Goal: Use online tool/utility: Utilize a website feature to perform a specific function

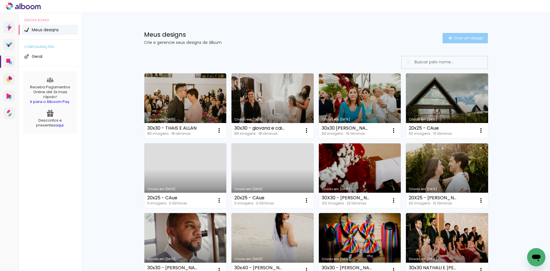
click at [463, 41] on paper-button "Criar um design" at bounding box center [465, 38] width 45 height 10
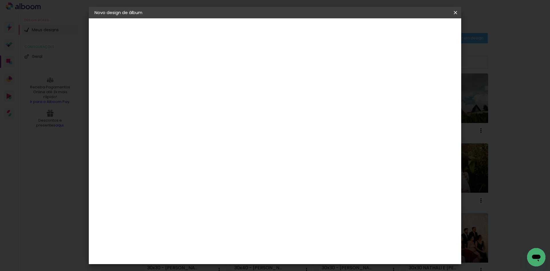
click at [188, 77] on input at bounding box center [188, 76] width 0 height 9
type input "20x25 - DIONE"
type paper-input "20x25 - DIONE"
click at [0, 0] on slot "Avançar" at bounding box center [0, 0] width 0 height 0
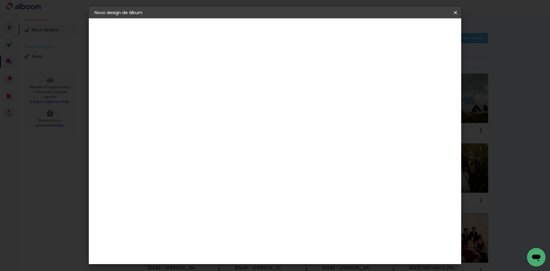
click at [199, 160] on div "Go image" at bounding box center [192, 164] width 14 height 9
click at [295, 34] on paper-button "Avançar" at bounding box center [281, 30] width 28 height 10
click at [211, 95] on input "text" at bounding box center [199, 99] width 22 height 9
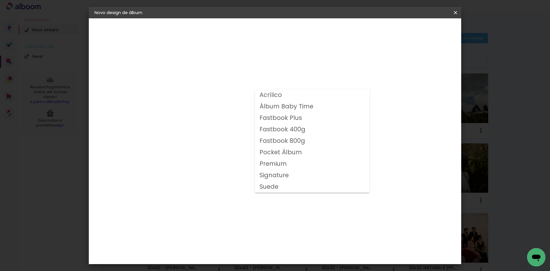
click at [0, 0] on slot "Fastbook 800g" at bounding box center [0, 0] width 0 height 0
type input "Fastbook 800g"
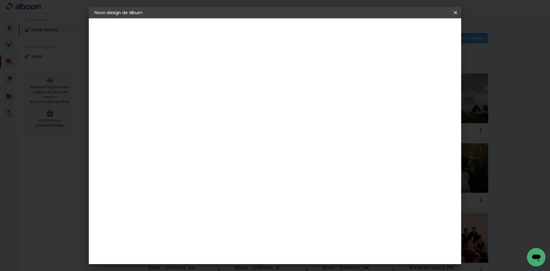
click at [227, 148] on span "25 × 20" at bounding box center [213, 155] width 27 height 15
click at [0, 0] on slot "Avançar" at bounding box center [0, 0] width 0 height 0
click at [420, 28] on span "Iniciar design" at bounding box center [407, 30] width 26 height 4
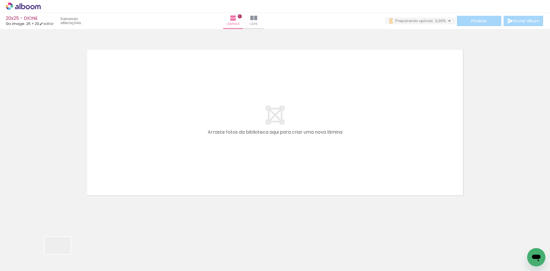
drag, startPoint x: 62, startPoint y: 254, endPoint x: 88, endPoint y: 252, distance: 26.5
click at [132, 162] on quentale-workspace at bounding box center [275, 135] width 550 height 271
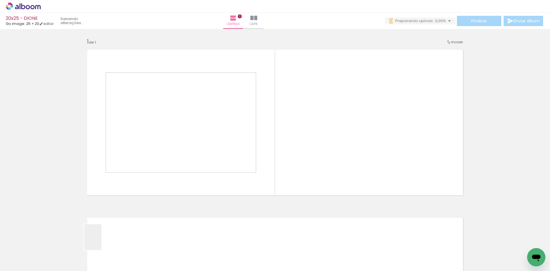
drag, startPoint x: 88, startPoint y: 252, endPoint x: 149, endPoint y: 193, distance: 84.3
click at [169, 150] on quentale-workspace at bounding box center [275, 135] width 550 height 271
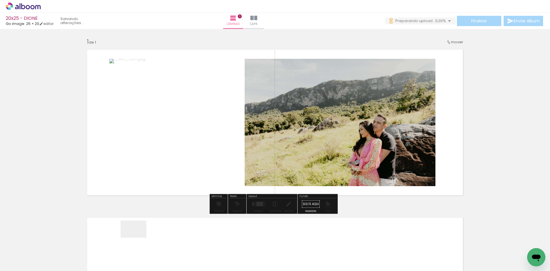
drag, startPoint x: 138, startPoint y: 238, endPoint x: 186, endPoint y: 225, distance: 49.6
click at [211, 153] on quentale-workspace at bounding box center [275, 135] width 550 height 271
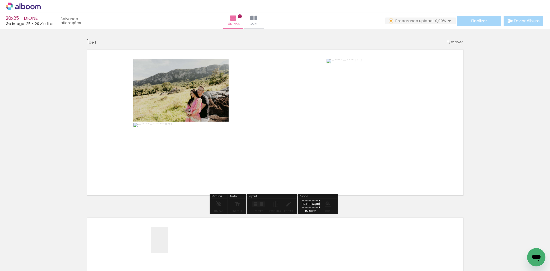
drag, startPoint x: 168, startPoint y: 244, endPoint x: 211, endPoint y: 220, distance: 49.5
click at [229, 146] on quentale-workspace at bounding box center [275, 135] width 550 height 271
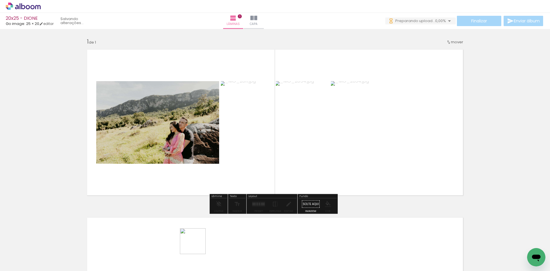
drag, startPoint x: 197, startPoint y: 245, endPoint x: 252, endPoint y: 162, distance: 99.8
click at [251, 161] on quentale-workspace at bounding box center [275, 135] width 550 height 271
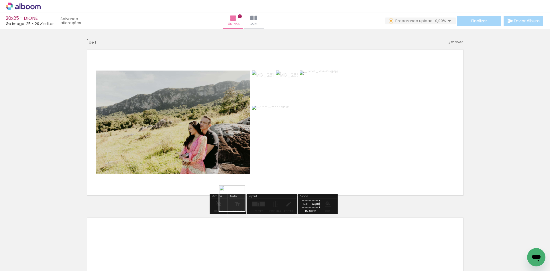
drag, startPoint x: 222, startPoint y: 249, endPoint x: 235, endPoint y: 178, distance: 72.0
click at [235, 180] on quentale-workspace at bounding box center [275, 135] width 550 height 271
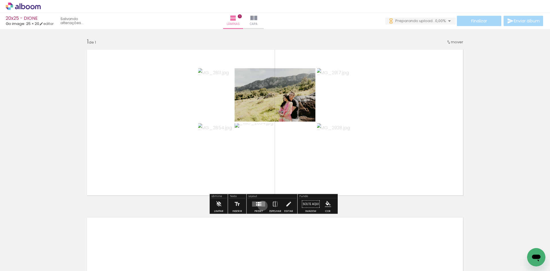
click at [261, 205] on quentale-layouter at bounding box center [258, 203] width 13 height 5
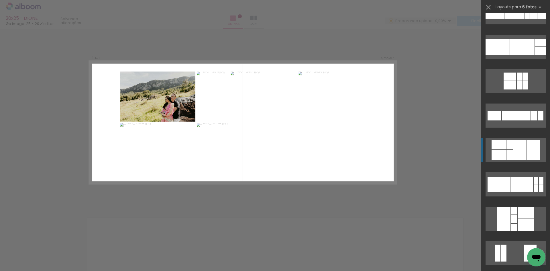
click at [519, 151] on div at bounding box center [519, 150] width 13 height 20
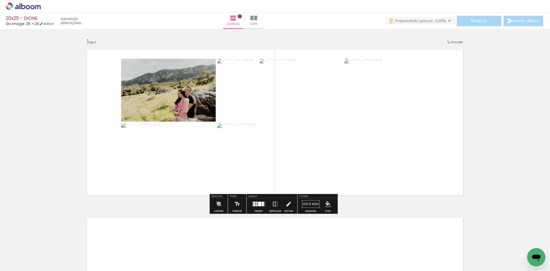
click at [288, 199] on iron-icon at bounding box center [288, 203] width 6 height 11
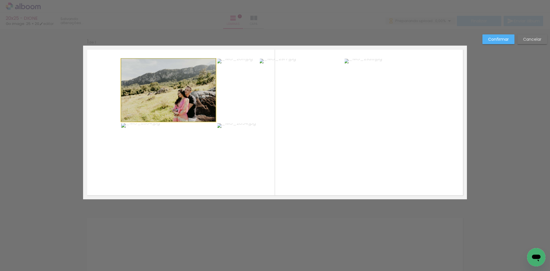
click at [140, 86] on quentale-photo at bounding box center [168, 90] width 95 height 63
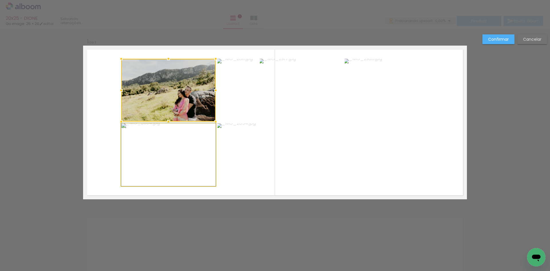
drag, startPoint x: 171, startPoint y: 159, endPoint x: 234, endPoint y: 93, distance: 91.4
click at [171, 159] on quentale-photo at bounding box center [168, 154] width 95 height 63
click at [234, 93] on quentale-photo at bounding box center [237, 90] width 41 height 63
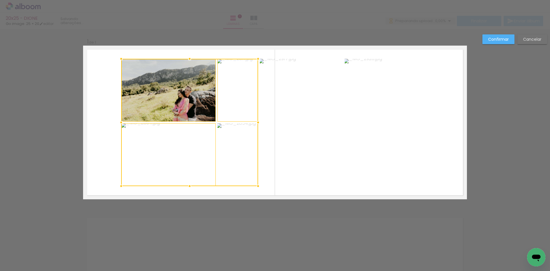
click at [235, 169] on div at bounding box center [189, 122] width 137 height 127
click at [310, 126] on quentale-photo at bounding box center [301, 122] width 83 height 127
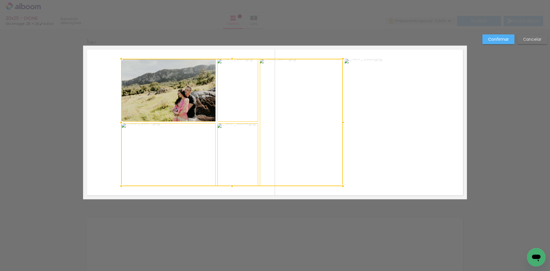
click at [406, 121] on quentale-photo at bounding box center [387, 122] width 84 height 127
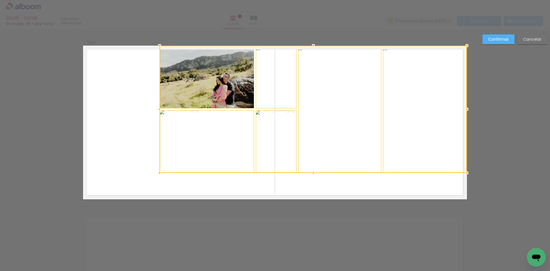
drag, startPoint x: 377, startPoint y: 146, endPoint x: 450, endPoint y: 102, distance: 85.6
click at [450, 102] on div at bounding box center [313, 109] width 307 height 127
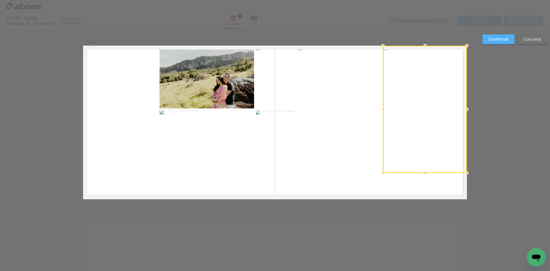
click at [335, 138] on quentale-photo at bounding box center [339, 109] width 83 height 127
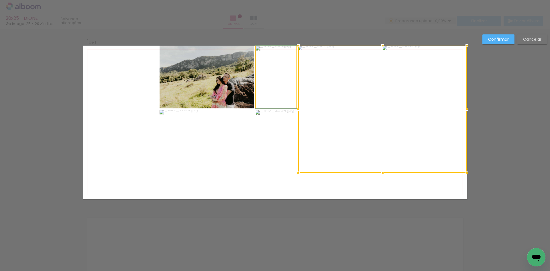
click at [281, 89] on quentale-photo at bounding box center [276, 77] width 41 height 63
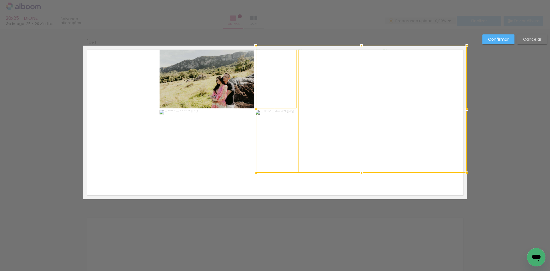
click at [267, 145] on div at bounding box center [361, 109] width 211 height 127
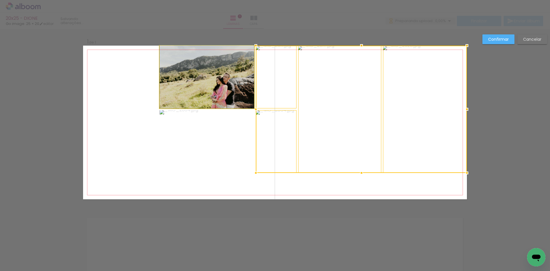
click at [198, 79] on quentale-photo at bounding box center [207, 77] width 95 height 63
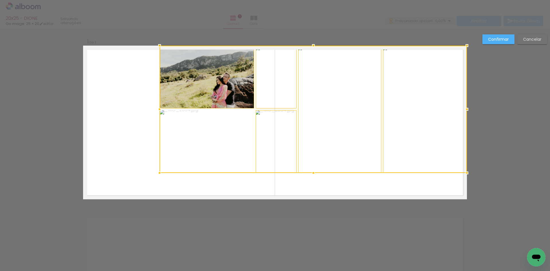
click at [194, 148] on div at bounding box center [313, 109] width 307 height 127
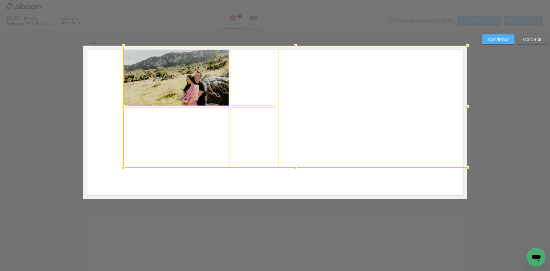
drag, startPoint x: 156, startPoint y: 172, endPoint x: 36, endPoint y: 219, distance: 128.9
click at [36, 219] on div "Inserir lâmina 1 de 1 Confirmar Cancelar" at bounding box center [275, 204] width 550 height 350
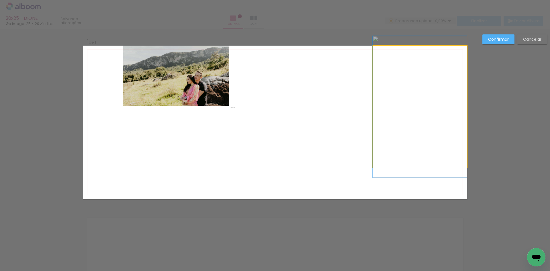
click at [399, 116] on quentale-photo at bounding box center [420, 107] width 94 height 122
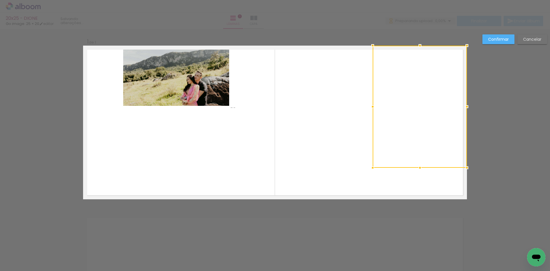
click at [338, 126] on quentale-photo at bounding box center [324, 107] width 93 height 122
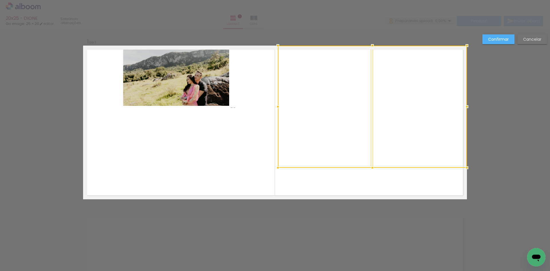
click at [244, 83] on quentale-photo at bounding box center [253, 76] width 46 height 60
click at [251, 142] on div at bounding box center [348, 107] width 237 height 122
click at [159, 82] on quentale-photo at bounding box center [176, 76] width 106 height 60
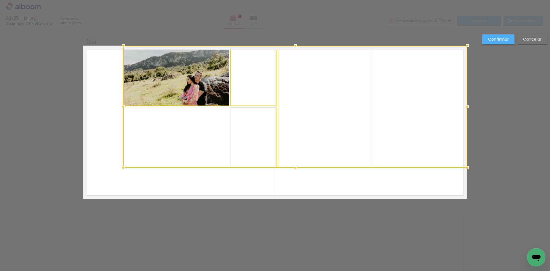
click at [170, 144] on div at bounding box center [295, 107] width 344 height 122
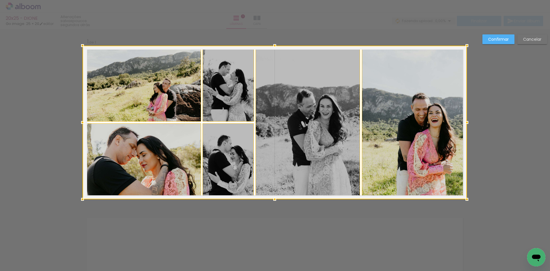
drag, startPoint x: 123, startPoint y: 166, endPoint x: 127, endPoint y: 177, distance: 12.0
click at [127, 177] on div at bounding box center [275, 123] width 384 height 154
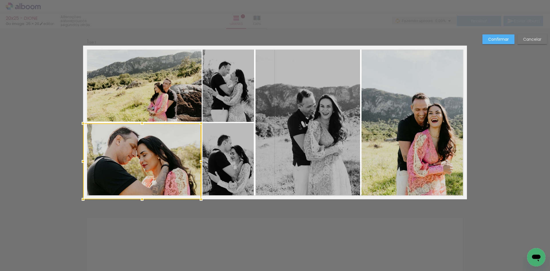
click at [0, 0] on slot "Confirmar" at bounding box center [0, 0] width 0 height 0
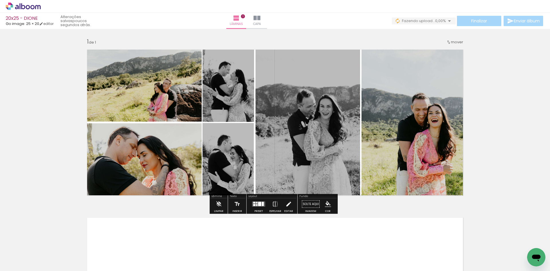
click at [283, 203] on paper-button "Editar" at bounding box center [289, 205] width 12 height 15
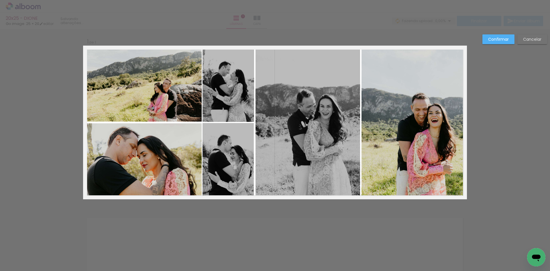
click at [305, 168] on quentale-photo at bounding box center [308, 123] width 105 height 154
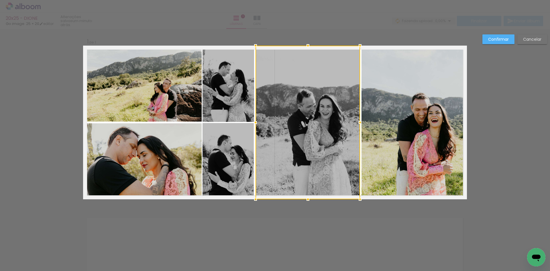
click at [407, 136] on quentale-photo at bounding box center [414, 123] width 105 height 154
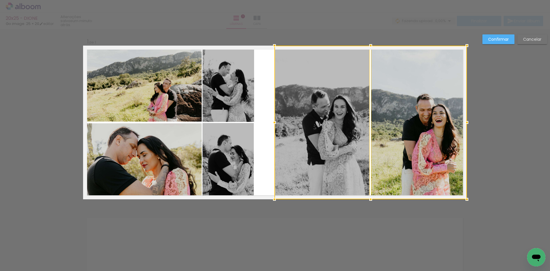
drag, startPoint x: 253, startPoint y: 120, endPoint x: 272, endPoint y: 115, distance: 19.5
click at [272, 115] on album-spread "1 de 1" at bounding box center [275, 123] width 384 height 154
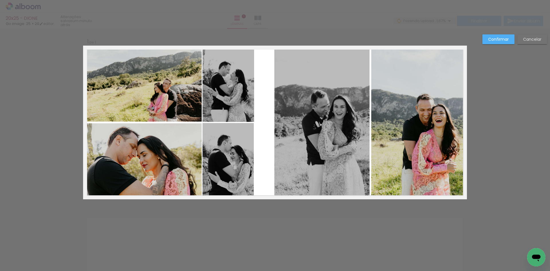
drag, startPoint x: 499, startPoint y: 38, endPoint x: 488, endPoint y: 45, distance: 13.4
click at [0, 0] on slot "Confirmar" at bounding box center [0, 0] width 0 height 0
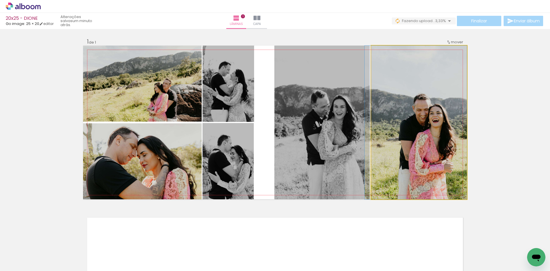
drag, startPoint x: 425, startPoint y: 96, endPoint x: 411, endPoint y: 98, distance: 13.6
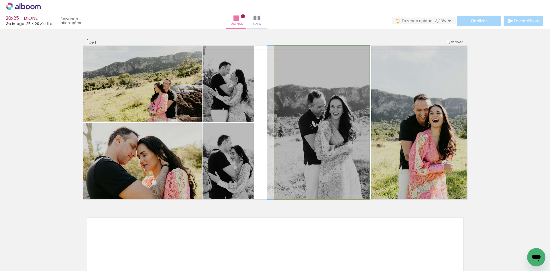
drag, startPoint x: 331, startPoint y: 120, endPoint x: 319, endPoint y: 123, distance: 12.9
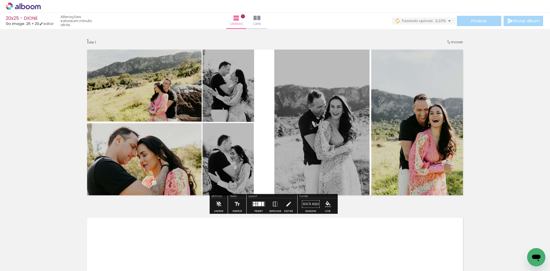
click at [285, 200] on iron-icon at bounding box center [288, 203] width 6 height 11
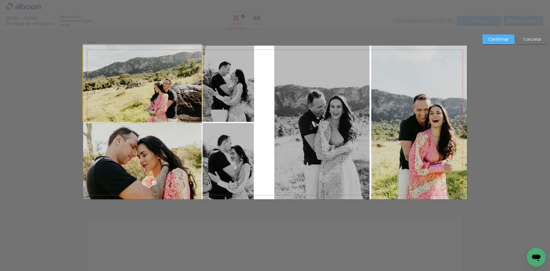
click at [172, 94] on quentale-photo at bounding box center [142, 84] width 119 height 76
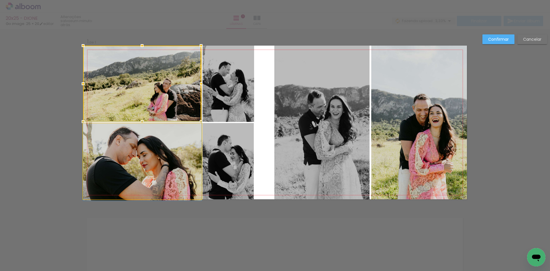
click at [164, 143] on quentale-photo at bounding box center [142, 161] width 119 height 76
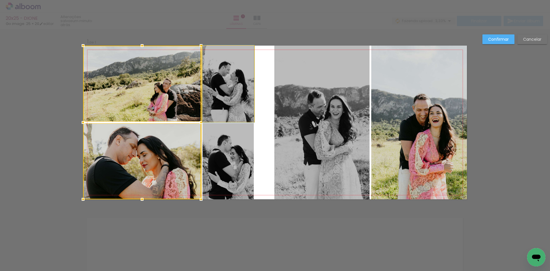
click at [221, 96] on quentale-photo at bounding box center [229, 84] width 52 height 76
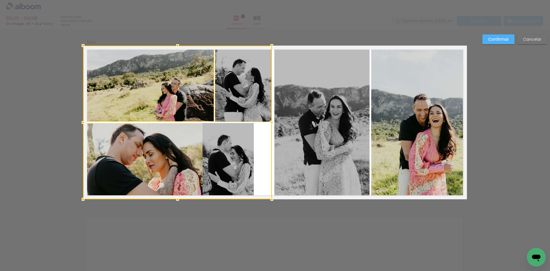
drag, startPoint x: 253, startPoint y: 122, endPoint x: 270, endPoint y: 119, distance: 17.0
click at [270, 119] on div at bounding box center [271, 122] width 11 height 11
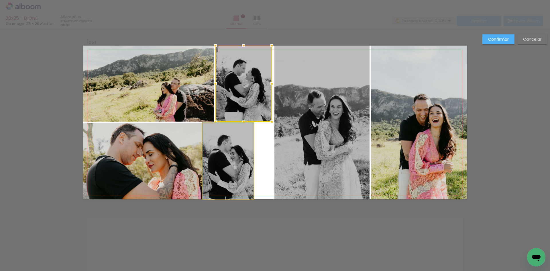
click at [226, 140] on quentale-photo at bounding box center [228, 161] width 51 height 76
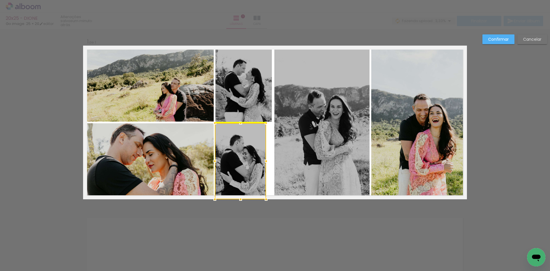
drag, startPoint x: 224, startPoint y: 143, endPoint x: 230, endPoint y: 144, distance: 6.1
click at [230, 144] on div at bounding box center [240, 161] width 51 height 76
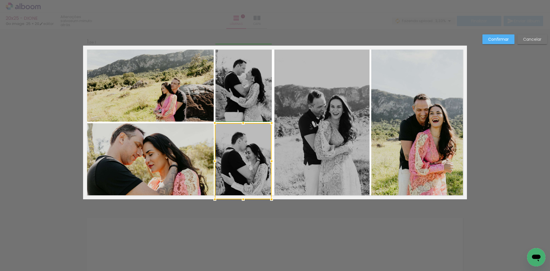
drag, startPoint x: 266, startPoint y: 160, endPoint x: 270, endPoint y: 158, distance: 3.4
click at [270, 158] on div at bounding box center [271, 160] width 11 height 11
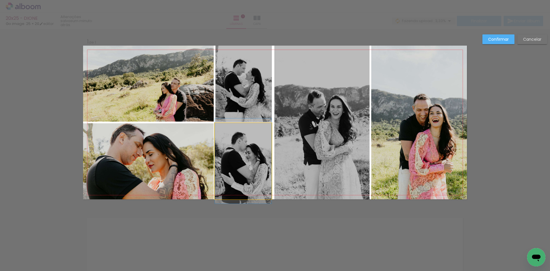
click at [260, 145] on quentale-photo at bounding box center [243, 161] width 57 height 76
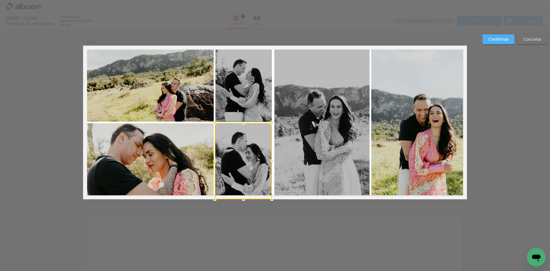
click at [270, 160] on div at bounding box center [271, 160] width 11 height 11
click at [196, 109] on quentale-photo at bounding box center [148, 84] width 131 height 76
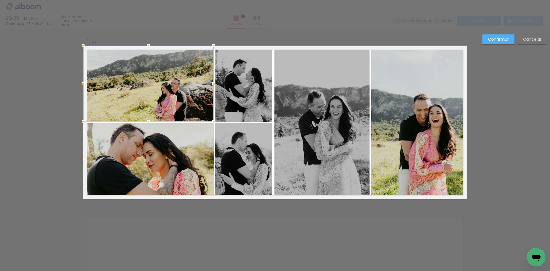
click at [190, 141] on quentale-photo at bounding box center [148, 161] width 131 height 76
click at [231, 103] on quentale-photo at bounding box center [243, 84] width 56 height 76
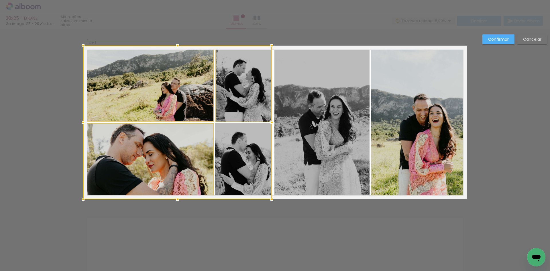
click at [236, 150] on div at bounding box center [177, 123] width 189 height 154
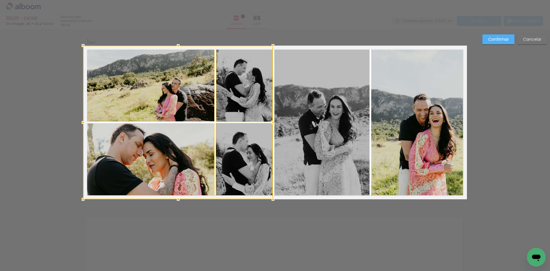
click at [270, 121] on div at bounding box center [272, 122] width 11 height 11
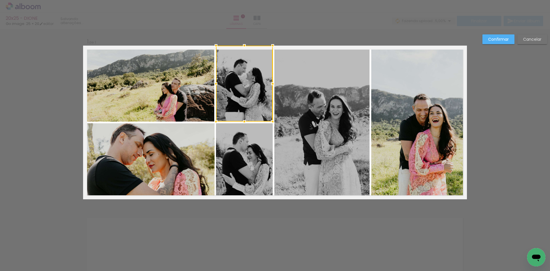
drag, startPoint x: 283, startPoint y: 118, endPoint x: 280, endPoint y: 118, distance: 3.4
click at [284, 118] on quentale-photo at bounding box center [321, 123] width 95 height 154
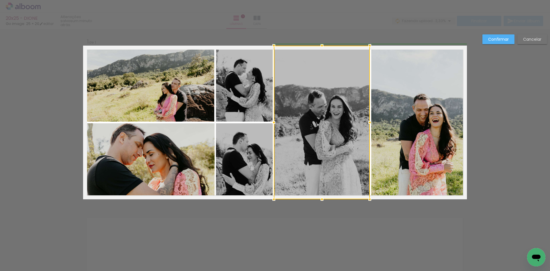
click at [274, 122] on div at bounding box center [273, 122] width 11 height 11
drag, startPoint x: 274, startPoint y: 122, endPoint x: 272, endPoint y: 122, distance: 2.9
click at [272, 122] on div at bounding box center [275, 122] width 11 height 11
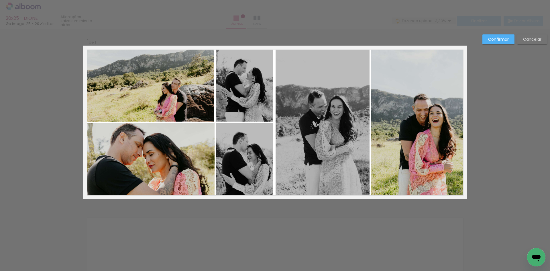
click at [188, 114] on quentale-photo at bounding box center [148, 84] width 131 height 76
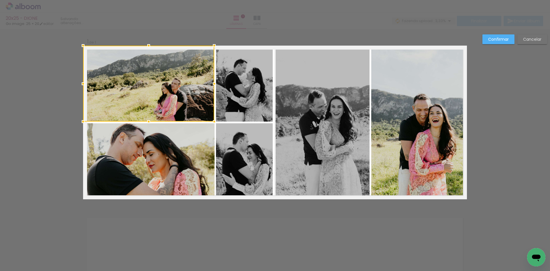
click at [191, 132] on quentale-photo at bounding box center [149, 161] width 132 height 76
click at [225, 108] on quentale-photo at bounding box center [244, 84] width 57 height 76
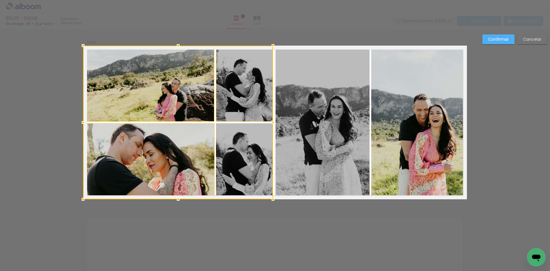
click at [230, 133] on div at bounding box center [178, 123] width 190 height 154
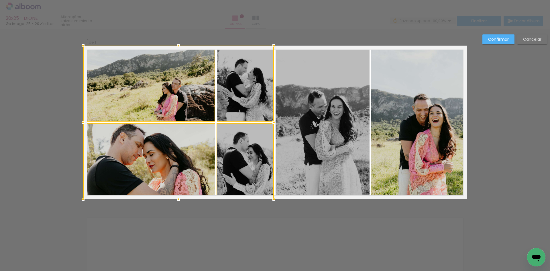
drag, startPoint x: 272, startPoint y: 121, endPoint x: 276, endPoint y: 120, distance: 3.8
click at [276, 120] on div at bounding box center [273, 122] width 11 height 11
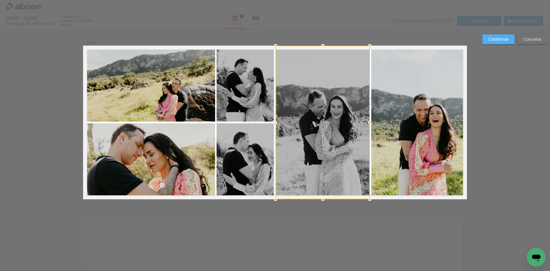
click at [0, 0] on slot "Confirmar" at bounding box center [0, 0] width 0 height 0
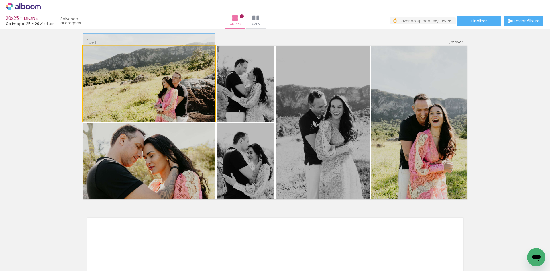
drag, startPoint x: 157, startPoint y: 81, endPoint x: 164, endPoint y: 66, distance: 16.0
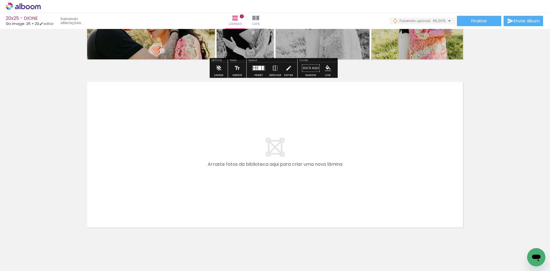
scroll to position [143, 0]
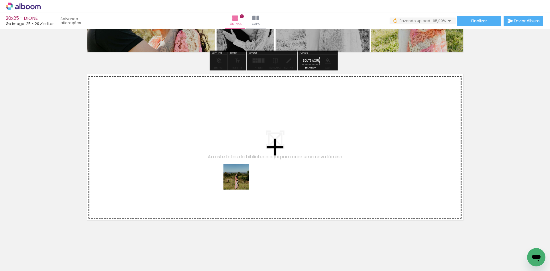
drag, startPoint x: 246, startPoint y: 257, endPoint x: 241, endPoint y: 181, distance: 76.1
click at [241, 181] on quentale-workspace at bounding box center [275, 135] width 550 height 271
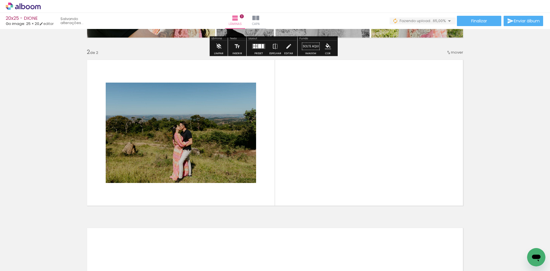
scroll to position [158, 0]
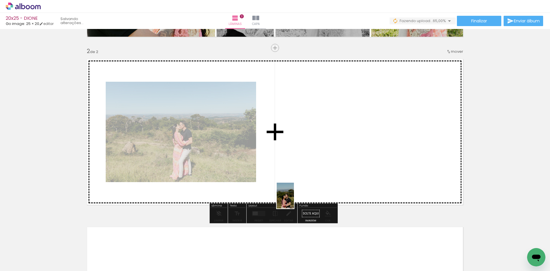
drag, startPoint x: 296, startPoint y: 251, endPoint x: 293, endPoint y: 195, distance: 56.5
click at [289, 162] on quentale-workspace at bounding box center [275, 135] width 550 height 271
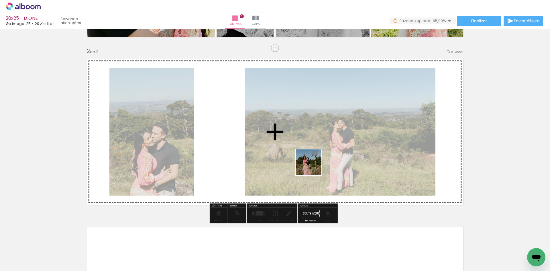
drag, startPoint x: 325, startPoint y: 251, endPoint x: 341, endPoint y: 221, distance: 33.2
click at [313, 166] on quentale-workspace at bounding box center [275, 135] width 550 height 271
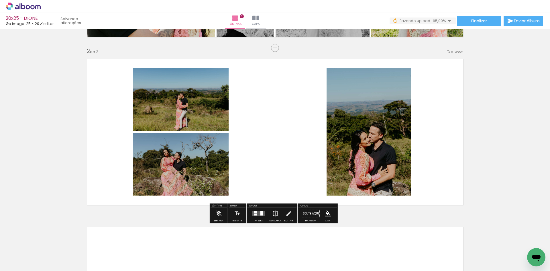
drag, startPoint x: 350, startPoint y: 250, endPoint x: 373, endPoint y: 240, distance: 25.0
click at [335, 162] on quentale-workspace at bounding box center [275, 135] width 550 height 271
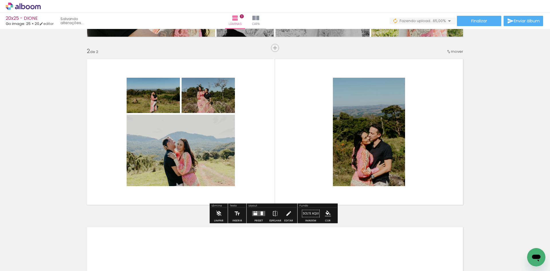
click at [377, 169] on quentale-workspace at bounding box center [275, 135] width 550 height 271
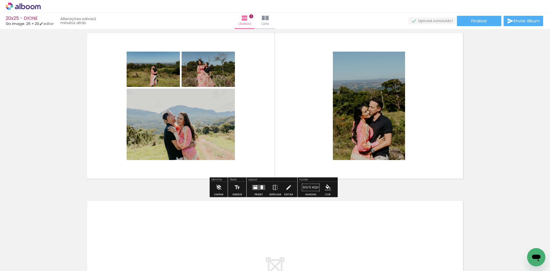
scroll to position [187, 0]
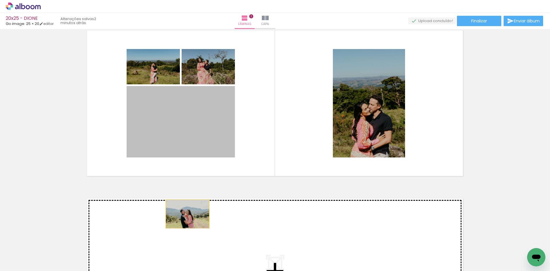
drag, startPoint x: 195, startPoint y: 122, endPoint x: 185, endPoint y: 214, distance: 92.5
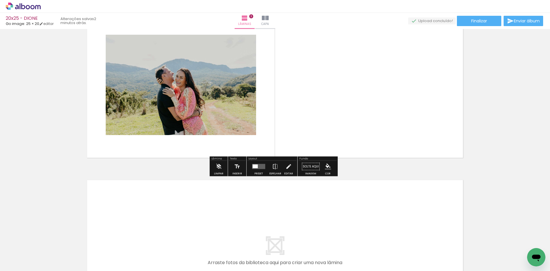
scroll to position [384, 0]
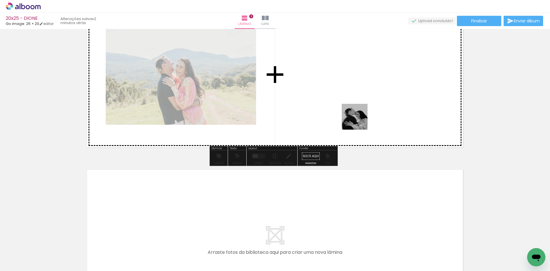
drag, startPoint x: 384, startPoint y: 243, endPoint x: 368, endPoint y: 158, distance: 86.2
click at [348, 103] on quentale-workspace at bounding box center [275, 135] width 550 height 271
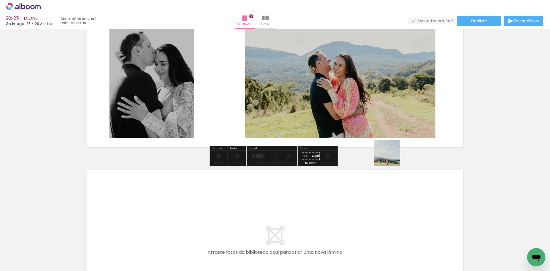
drag, startPoint x: 398, startPoint y: 180, endPoint x: 401, endPoint y: 194, distance: 13.7
click at [369, 101] on quentale-workspace at bounding box center [275, 135] width 550 height 271
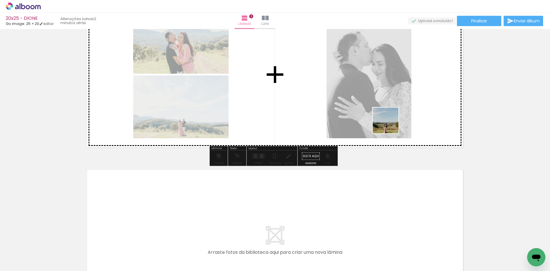
drag, startPoint x: 410, startPoint y: 163, endPoint x: 445, endPoint y: 210, distance: 58.6
click at [382, 112] on quentale-workspace at bounding box center [275, 135] width 550 height 271
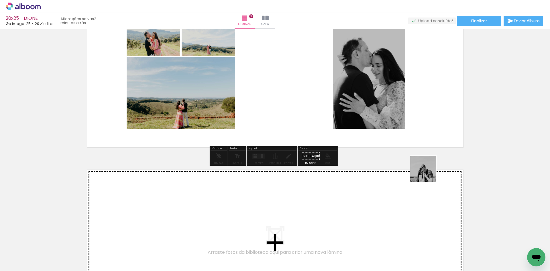
drag, startPoint x: 479, startPoint y: 246, endPoint x: 457, endPoint y: 207, distance: 45.2
click at [388, 114] on quentale-workspace at bounding box center [275, 135] width 550 height 271
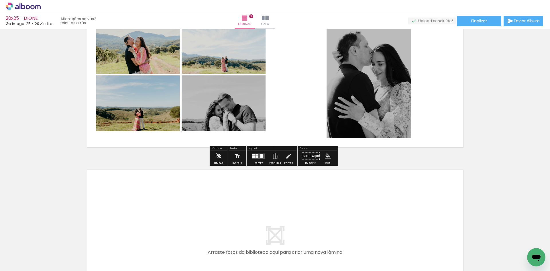
drag, startPoint x: 505, startPoint y: 246, endPoint x: 340, endPoint y: 135, distance: 199.3
click at [356, 113] on quentale-workspace at bounding box center [275, 135] width 550 height 271
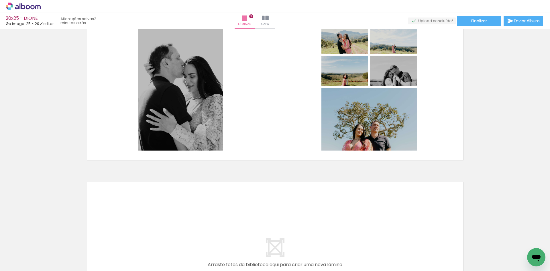
scroll to position [298, 0]
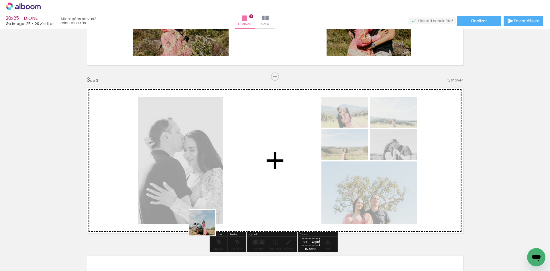
drag, startPoint x: 187, startPoint y: 248, endPoint x: 228, endPoint y: 238, distance: 41.8
click at [231, 194] on quentale-workspace at bounding box center [275, 135] width 550 height 271
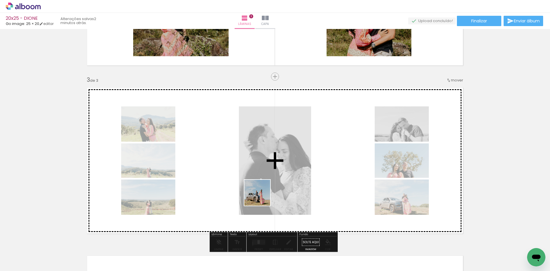
drag, startPoint x: 220, startPoint y: 255, endPoint x: 262, endPoint y: 197, distance: 72.1
click at [262, 197] on quentale-workspace at bounding box center [275, 135] width 550 height 271
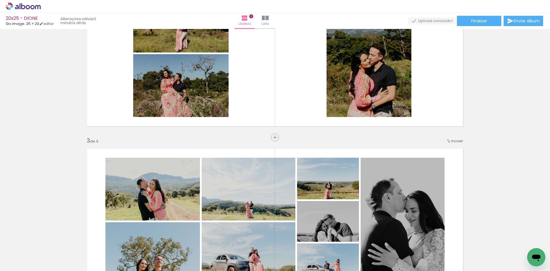
scroll to position [240, 0]
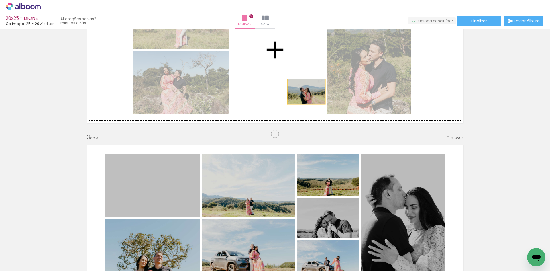
drag, startPoint x: 166, startPoint y: 197, endPoint x: 322, endPoint y: 75, distance: 197.6
click at [322, 75] on div "Inserir lâmina 1 de 3 Inserir lâmina 2 de 3 Inserir lâmina 3 de 3" at bounding box center [275, 127] width 550 height 672
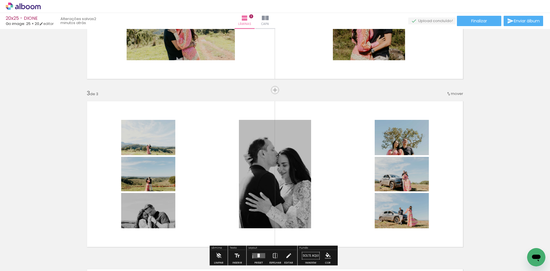
scroll to position [298, 0]
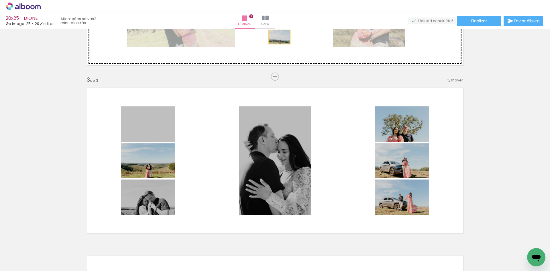
drag, startPoint x: 147, startPoint y: 134, endPoint x: 277, endPoint y: 37, distance: 162.2
click at [277, 37] on div "Inserir lâmina 1 de 3 Inserir lâmina 2 de 3 Inserir lâmina 3 de 3" at bounding box center [275, 69] width 550 height 672
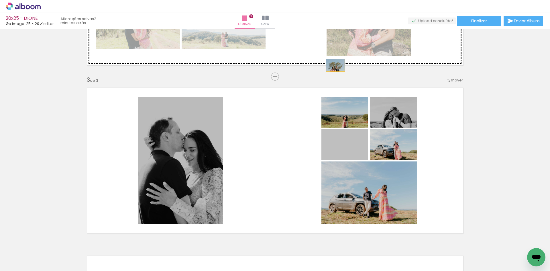
drag, startPoint x: 342, startPoint y: 130, endPoint x: 322, endPoint y: 72, distance: 61.0
click at [328, 56] on div "Inserir lâmina 1 de 3 Inserir lâmina 2 de 3 Inserir lâmina 3 de 3" at bounding box center [275, 69] width 550 height 672
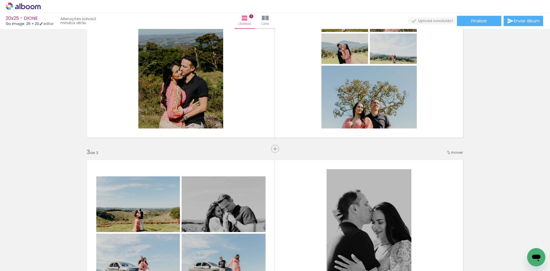
scroll to position [212, 0]
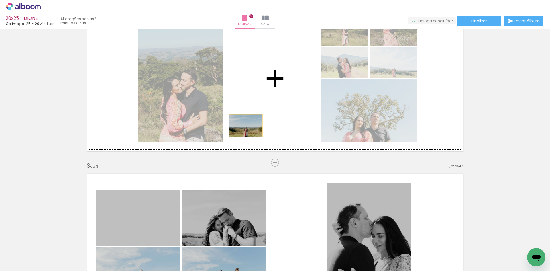
drag, startPoint x: 133, startPoint y: 223, endPoint x: 252, endPoint y: 119, distance: 158.0
click at [252, 119] on div "Inserir lâmina 1 de 3 Inserir lâmina 2 de 3 Inserir lâmina 3 de 3" at bounding box center [275, 155] width 550 height 672
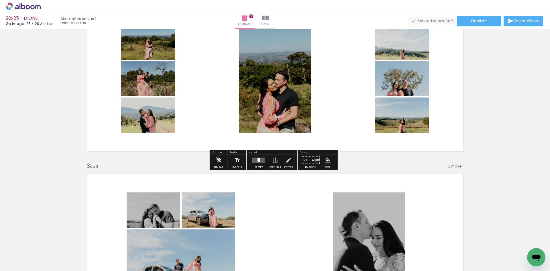
click at [260, 162] on quentale-layouter at bounding box center [258, 160] width 13 height 5
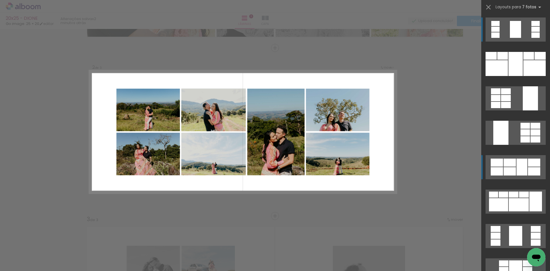
scroll to position [29, 0]
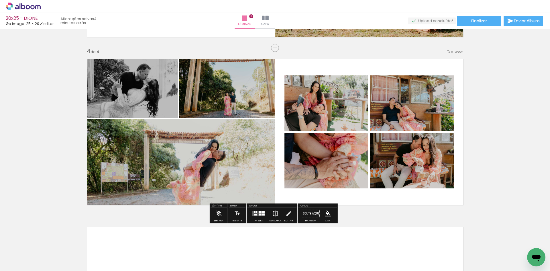
scroll to position [0, 452]
click at [255, 214] on div at bounding box center [255, 215] width 3 height 2
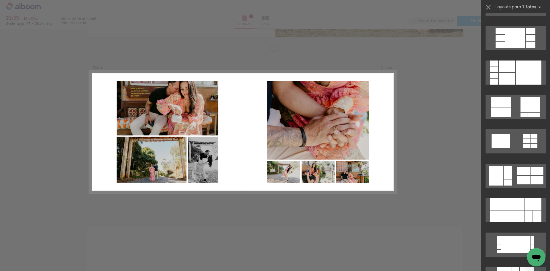
scroll to position [831, 0]
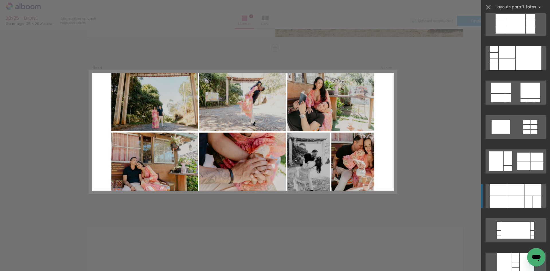
click at [533, 200] on div at bounding box center [537, 202] width 8 height 12
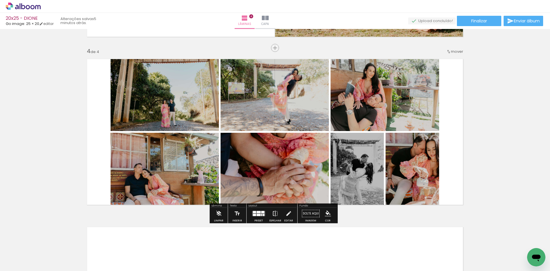
click at [272, 215] on iron-icon at bounding box center [275, 213] width 6 height 11
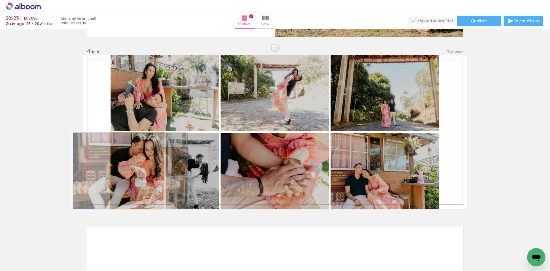
drag, startPoint x: 144, startPoint y: 177, endPoint x: 137, endPoint y: 176, distance: 6.9
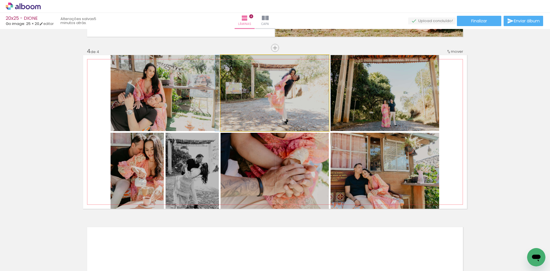
drag, startPoint x: 271, startPoint y: 103, endPoint x: 267, endPoint y: 104, distance: 3.8
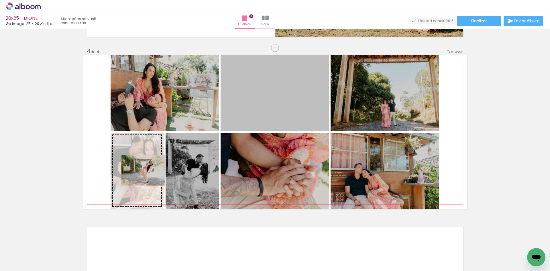
drag, startPoint x: 295, startPoint y: 99, endPoint x: 140, endPoint y: 170, distance: 170.5
click at [0, 0] on slot at bounding box center [0, 0] width 0 height 0
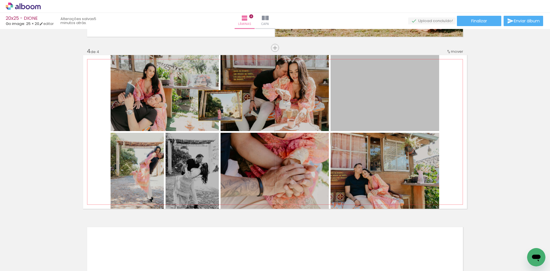
drag, startPoint x: 394, startPoint y: 95, endPoint x: 202, endPoint y: 105, distance: 191.7
click at [0, 0] on slot at bounding box center [0, 0] width 0 height 0
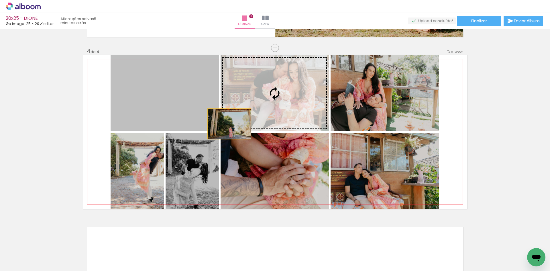
drag, startPoint x: 175, startPoint y: 99, endPoint x: 256, endPoint y: 163, distance: 103.0
click at [0, 0] on slot at bounding box center [0, 0] width 0 height 0
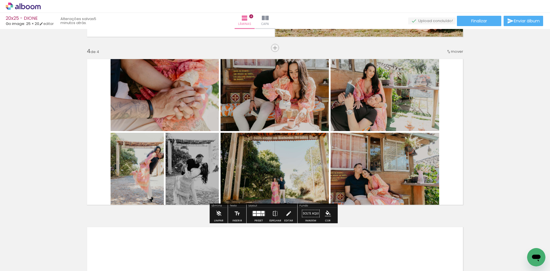
drag, startPoint x: 260, startPoint y: 215, endPoint x: 492, endPoint y: 195, distance: 233.2
click at [260, 215] on quentale-layouter at bounding box center [258, 213] width 13 height 5
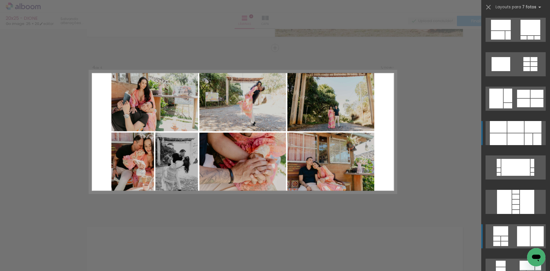
scroll to position [825, 0]
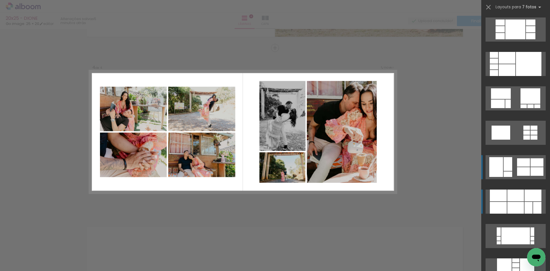
click at [521, 164] on div at bounding box center [523, 162] width 13 height 8
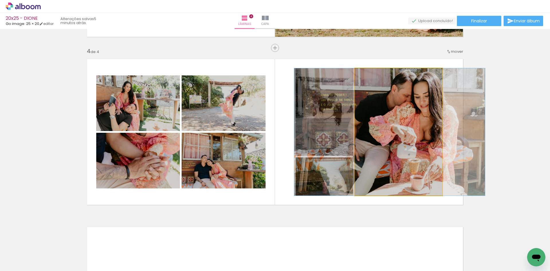
drag, startPoint x: 411, startPoint y: 153, endPoint x: 400, endPoint y: 156, distance: 10.9
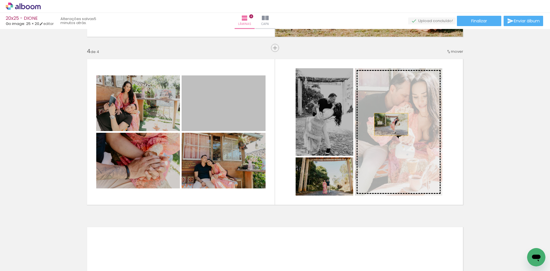
drag, startPoint x: 229, startPoint y: 110, endPoint x: 394, endPoint y: 126, distance: 166.1
click at [0, 0] on slot at bounding box center [0, 0] width 0 height 0
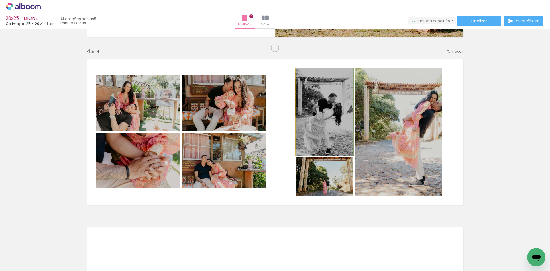
drag, startPoint x: 335, startPoint y: 128, endPoint x: 402, endPoint y: 118, distance: 67.8
click at [0, 0] on slot at bounding box center [0, 0] width 0 height 0
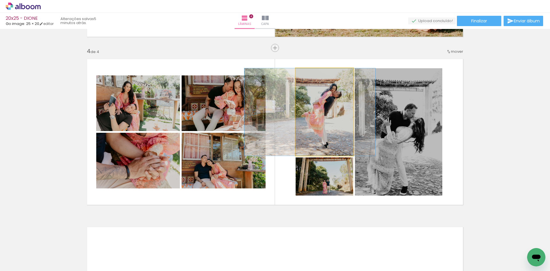
drag, startPoint x: 334, startPoint y: 127, endPoint x: 321, endPoint y: 129, distance: 13.5
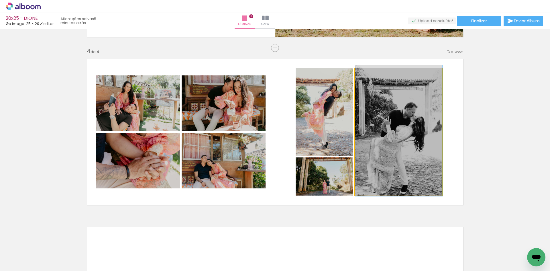
drag, startPoint x: 395, startPoint y: 138, endPoint x: 405, endPoint y: 136, distance: 10.1
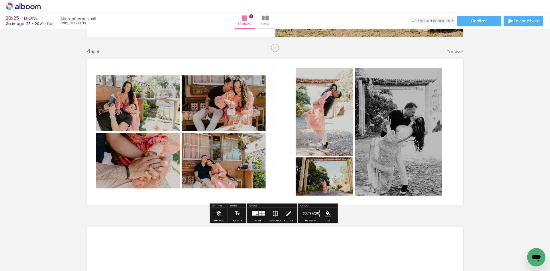
click at [272, 213] on iron-icon at bounding box center [275, 213] width 6 height 11
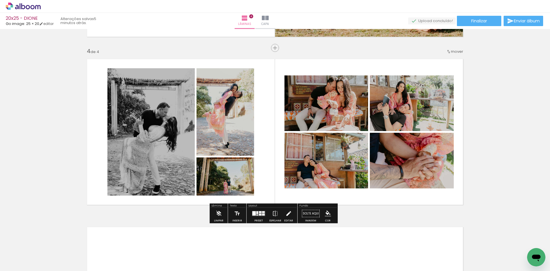
click at [286, 212] on iron-icon at bounding box center [288, 213] width 6 height 11
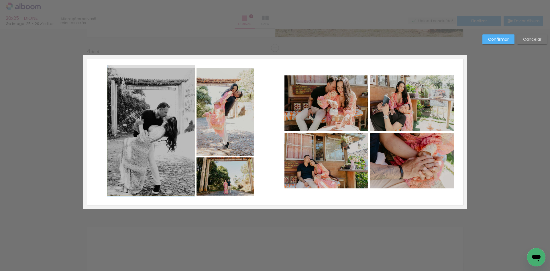
click at [148, 118] on quentale-photo at bounding box center [150, 131] width 87 height 127
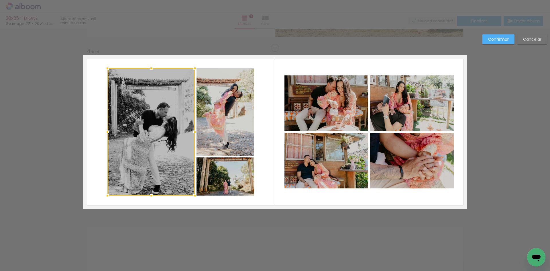
click at [225, 110] on quentale-photo at bounding box center [226, 111] width 58 height 87
click at [220, 181] on div at bounding box center [180, 131] width 147 height 127
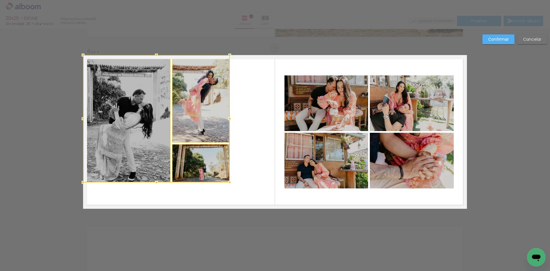
drag, startPoint x: 136, startPoint y: 142, endPoint x: 108, endPoint y: 109, distance: 43.5
click at [108, 109] on div at bounding box center [156, 118] width 147 height 127
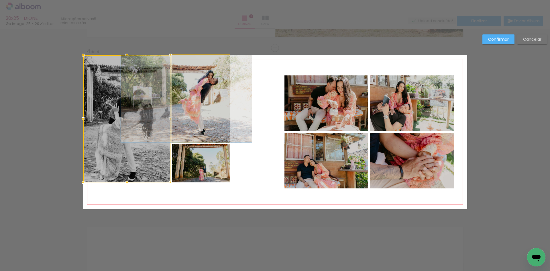
click at [194, 126] on quentale-photo at bounding box center [201, 98] width 58 height 87
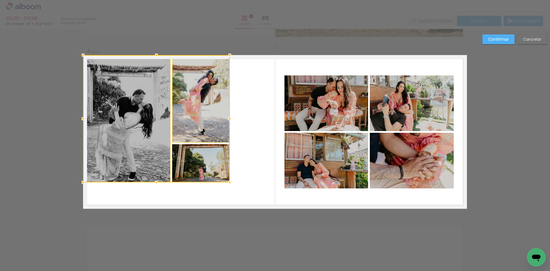
click at [194, 166] on div at bounding box center [156, 118] width 147 height 127
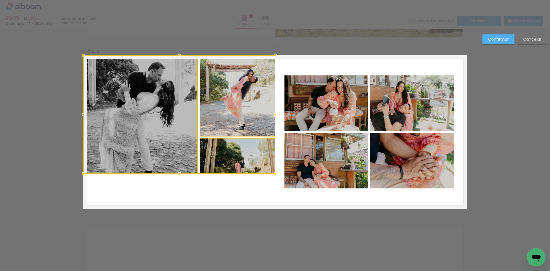
drag, startPoint x: 226, startPoint y: 181, endPoint x: 293, endPoint y: 220, distance: 76.9
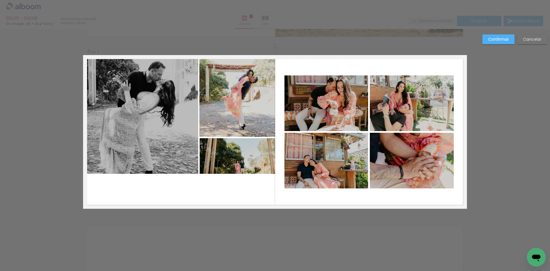
drag, startPoint x: 166, startPoint y: 151, endPoint x: 179, endPoint y: 149, distance: 12.8
click at [166, 151] on quentale-photo at bounding box center [140, 114] width 115 height 119
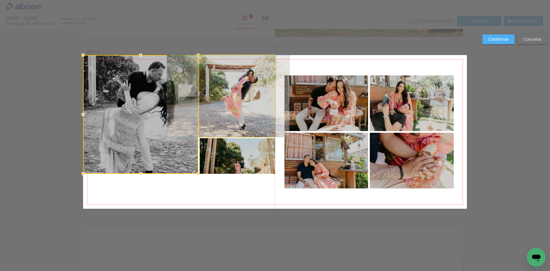
click at [223, 137] on quentale-photo at bounding box center [237, 96] width 76 height 82
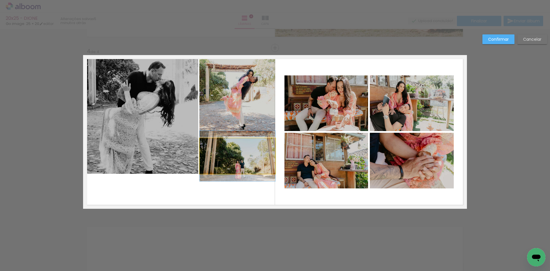
click at [223, 160] on quentale-photo at bounding box center [238, 156] width 76 height 36
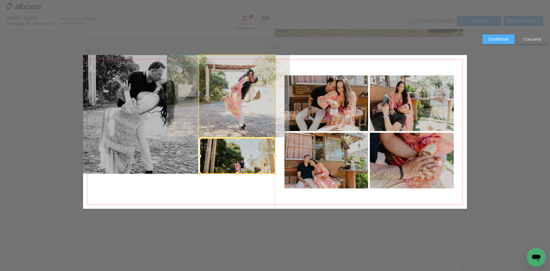
click at [221, 126] on quentale-photo at bounding box center [237, 96] width 76 height 82
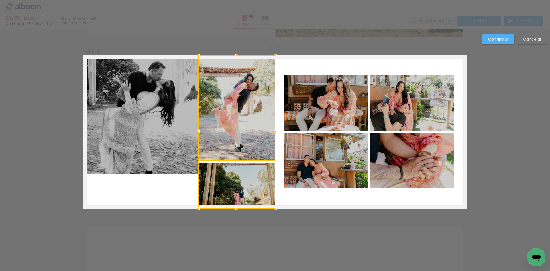
drag, startPoint x: 196, startPoint y: 172, endPoint x: 195, endPoint y: 195, distance: 23.8
click at [195, 195] on album-spread "4 de 4" at bounding box center [275, 132] width 384 height 154
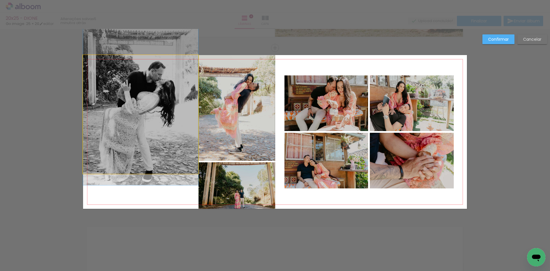
click at [150, 143] on quentale-photo at bounding box center [140, 114] width 115 height 119
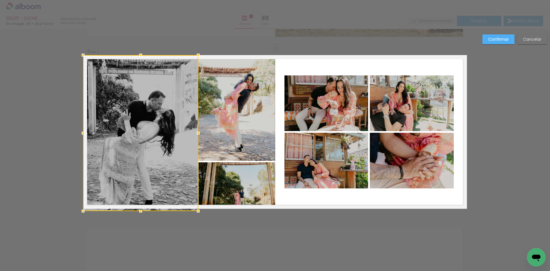
drag, startPoint x: 139, startPoint y: 171, endPoint x: 131, endPoint y: 224, distance: 53.6
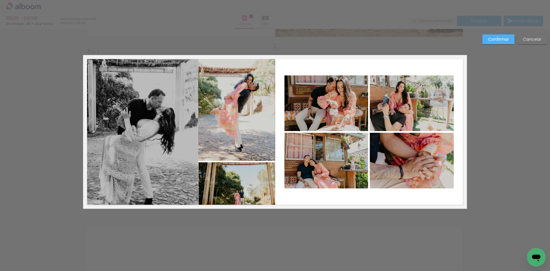
click at [175, 140] on quentale-photo at bounding box center [140, 132] width 115 height 154
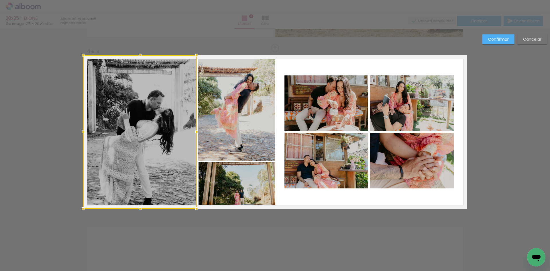
click at [194, 132] on div at bounding box center [196, 131] width 11 height 11
click at [0, 0] on slot "Confirmar" at bounding box center [0, 0] width 0 height 0
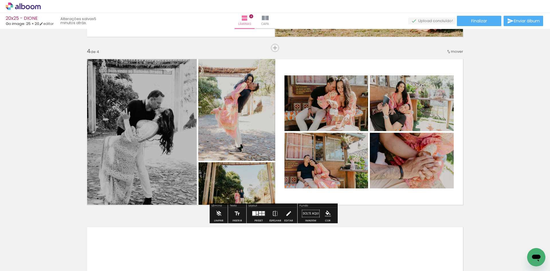
click at [289, 213] on iron-icon at bounding box center [288, 213] width 6 height 11
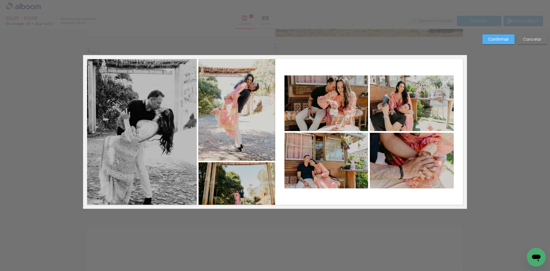
click at [238, 133] on quentale-photo at bounding box center [236, 108] width 77 height 106
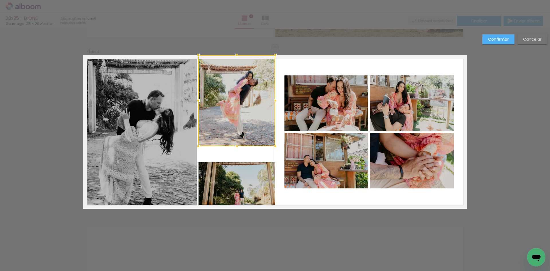
drag, startPoint x: 235, startPoint y: 159, endPoint x: 235, endPoint y: 144, distance: 14.6
click at [235, 144] on div at bounding box center [236, 145] width 11 height 11
click at [179, 158] on quentale-photo at bounding box center [140, 132] width 114 height 154
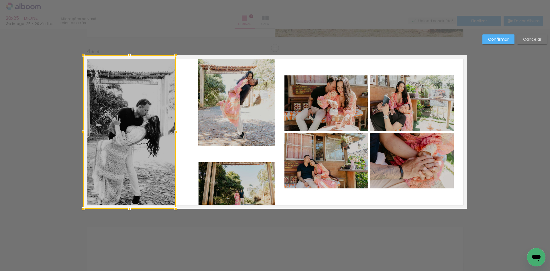
drag, startPoint x: 194, startPoint y: 131, endPoint x: 173, endPoint y: 133, distance: 21.0
click at [173, 133] on div at bounding box center [175, 131] width 11 height 11
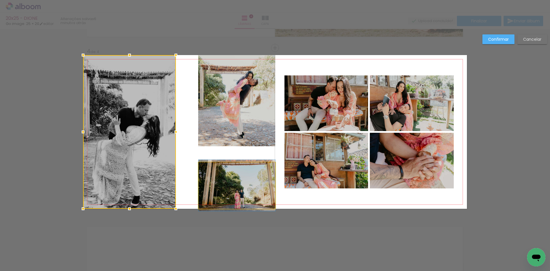
click at [222, 178] on quentale-photo at bounding box center [237, 185] width 77 height 46
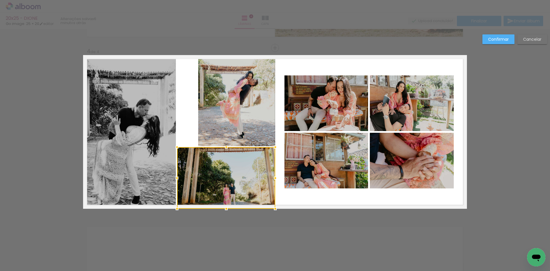
drag, startPoint x: 196, startPoint y: 162, endPoint x: 175, endPoint y: 147, distance: 25.3
click at [175, 147] on div at bounding box center [176, 146] width 11 height 11
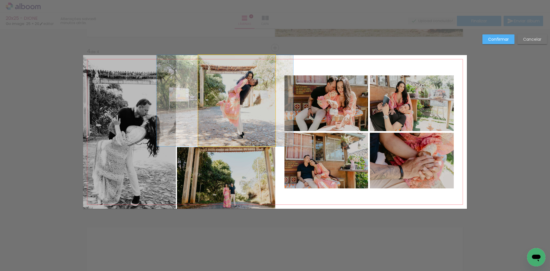
click at [232, 121] on quentale-photo at bounding box center [236, 100] width 77 height 91
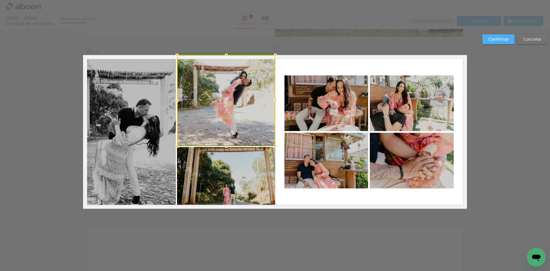
drag, startPoint x: 197, startPoint y: 98, endPoint x: 176, endPoint y: 101, distance: 21.4
click at [176, 101] on div at bounding box center [176, 100] width 11 height 11
click at [492, 36] on paper-button "Confirmar" at bounding box center [498, 39] width 32 height 10
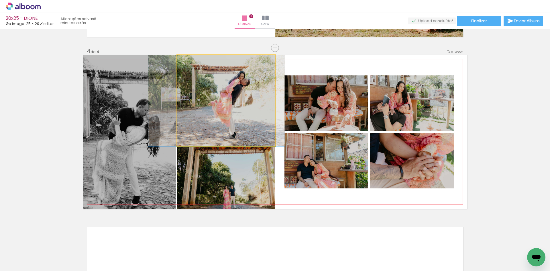
drag, startPoint x: 242, startPoint y: 130, endPoint x: 241, endPoint y: 125, distance: 5.4
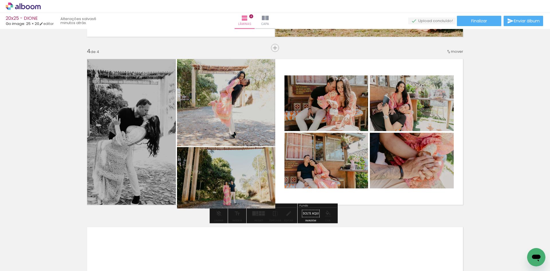
drag, startPoint x: 230, startPoint y: 176, endPoint x: 227, endPoint y: 171, distance: 5.3
click at [289, 214] on iron-icon at bounding box center [288, 213] width 6 height 11
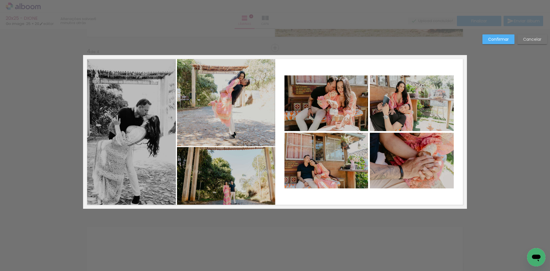
click at [231, 132] on quentale-photo at bounding box center [226, 100] width 98 height 91
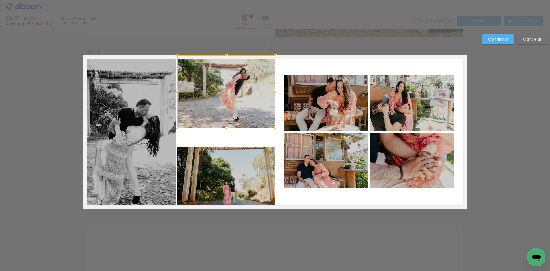
drag, startPoint x: 225, startPoint y: 145, endPoint x: 226, endPoint y: 127, distance: 17.8
click at [226, 127] on div at bounding box center [226, 128] width 11 height 11
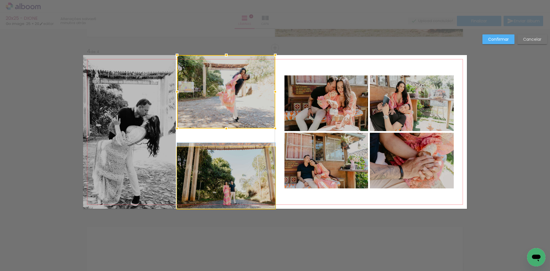
click at [223, 161] on quentale-photo at bounding box center [226, 178] width 98 height 62
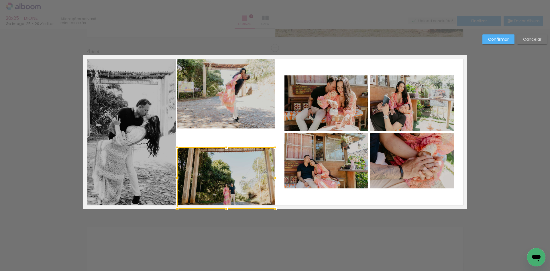
drag, startPoint x: 225, startPoint y: 146, endPoint x: 227, endPoint y: 128, distance: 18.4
click at [227, 128] on album-spread "4 de 4" at bounding box center [275, 132] width 384 height 154
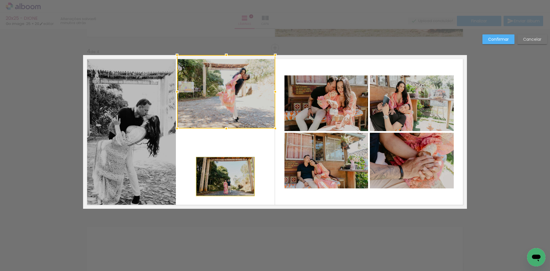
click at [226, 162] on quentale-photo at bounding box center [226, 176] width 58 height 38
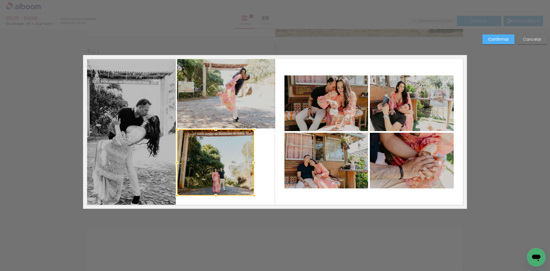
drag, startPoint x: 195, startPoint y: 158, endPoint x: 175, endPoint y: 130, distance: 34.3
click at [175, 130] on div at bounding box center [176, 128] width 11 height 11
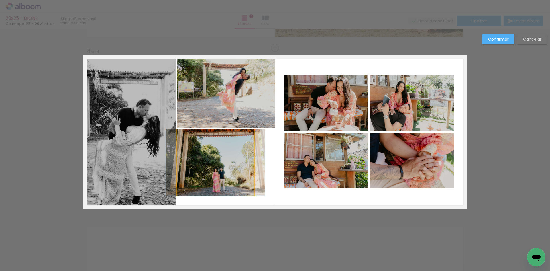
click at [239, 174] on quentale-photo at bounding box center [215, 162] width 77 height 66
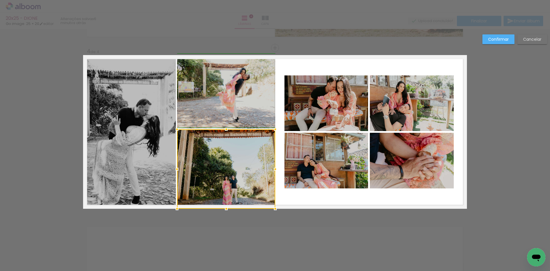
drag, startPoint x: 252, startPoint y: 195, endPoint x: 273, endPoint y: 214, distance: 27.6
click at [273, 214] on div at bounding box center [275, 208] width 11 height 11
click at [0, 0] on slot "Confirmar" at bounding box center [0, 0] width 0 height 0
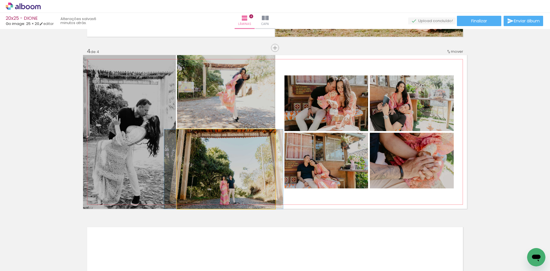
drag, startPoint x: 241, startPoint y: 166, endPoint x: 238, endPoint y: 160, distance: 6.8
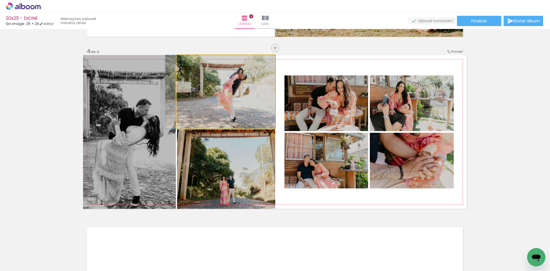
drag, startPoint x: 233, startPoint y: 94, endPoint x: 226, endPoint y: 96, distance: 6.5
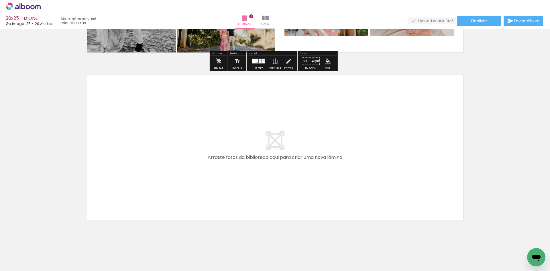
scroll to position [656, 0]
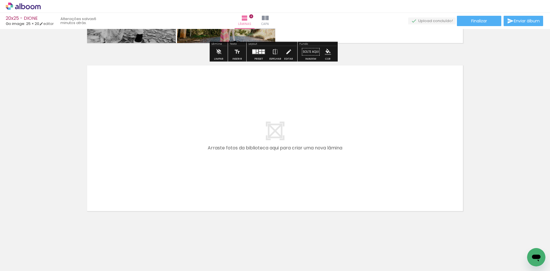
drag, startPoint x: 252, startPoint y: 256, endPoint x: 327, endPoint y: 246, distance: 75.7
click at [246, 190] on quentale-workspace at bounding box center [275, 135] width 550 height 271
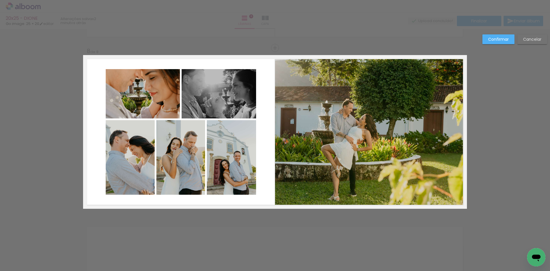
scroll to position [0, 1302]
click at [152, 91] on quentale-photo at bounding box center [143, 93] width 74 height 49
click at [204, 95] on quentale-photo at bounding box center [219, 93] width 74 height 49
click at [140, 150] on quentale-photo at bounding box center [130, 157] width 49 height 74
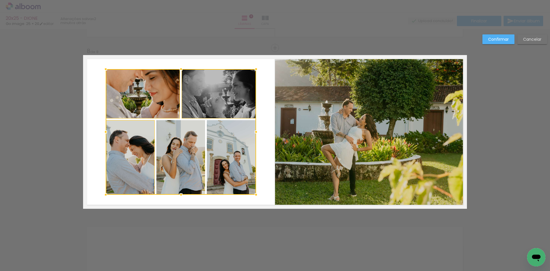
drag, startPoint x: 185, startPoint y: 156, endPoint x: 222, endPoint y: 160, distance: 37.1
click at [185, 156] on div at bounding box center [181, 131] width 150 height 125
click at [237, 161] on div at bounding box center [181, 131] width 150 height 125
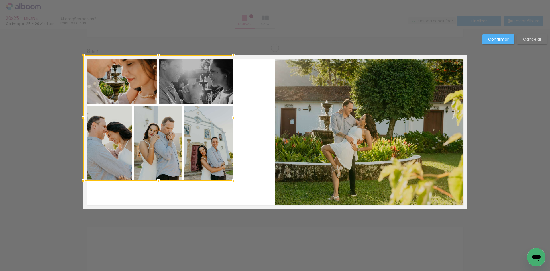
drag, startPoint x: 150, startPoint y: 97, endPoint x: 74, endPoint y: 46, distance: 91.0
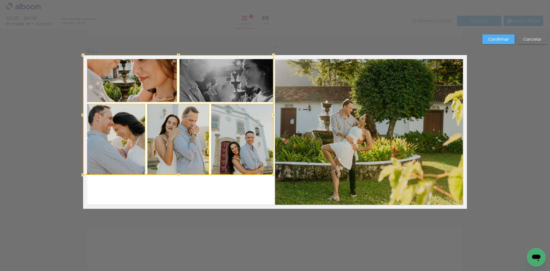
drag, startPoint x: 229, startPoint y: 177, endPoint x: 322, endPoint y: 236, distance: 109.8
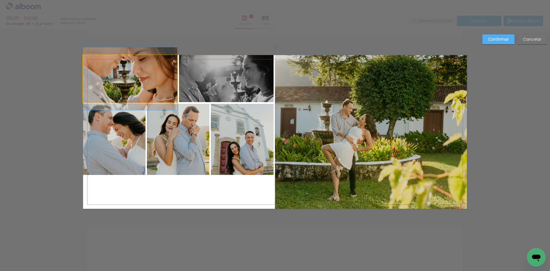
click at [147, 89] on quentale-photo at bounding box center [130, 78] width 94 height 47
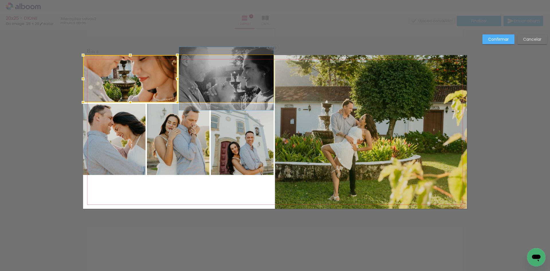
click at [203, 91] on quentale-photo at bounding box center [226, 78] width 95 height 47
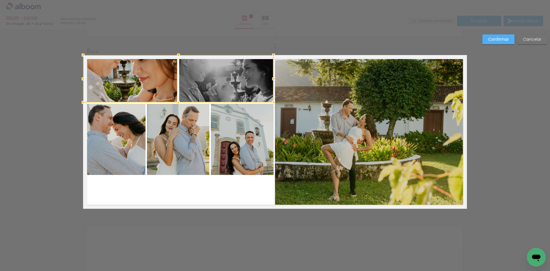
click at [129, 140] on quentale-photo at bounding box center [114, 139] width 62 height 71
click at [179, 142] on div at bounding box center [178, 115] width 191 height 120
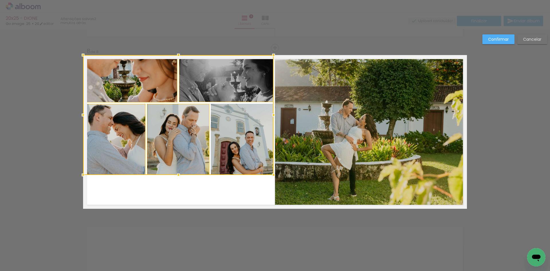
click at [241, 140] on div at bounding box center [178, 115] width 191 height 120
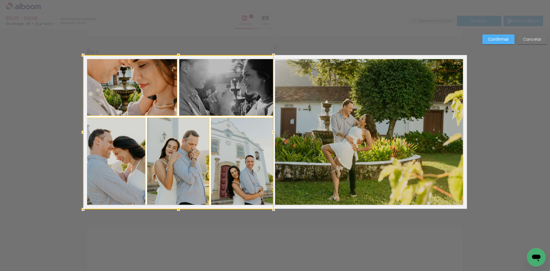
drag, startPoint x: 177, startPoint y: 172, endPoint x: 177, endPoint y: 179, distance: 6.9
click at [177, 179] on div at bounding box center [178, 132] width 191 height 154
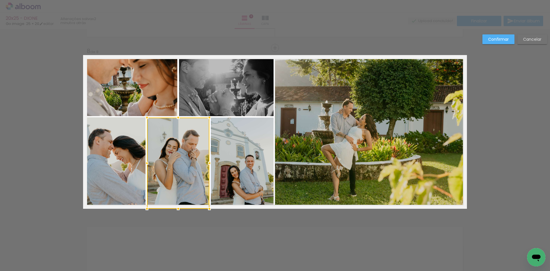
click at [0, 0] on slot "Confirmar" at bounding box center [0, 0] width 0 height 0
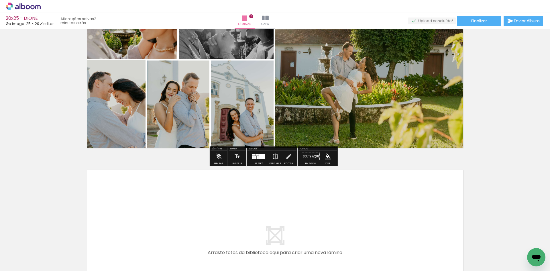
scroll to position [1223, 0]
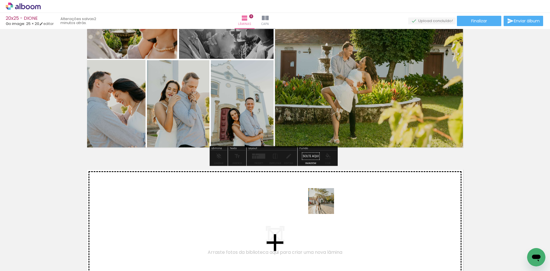
drag, startPoint x: 360, startPoint y: 254, endPoint x: 323, endPoint y: 203, distance: 63.0
click at [323, 203] on quentale-workspace at bounding box center [275, 135] width 550 height 271
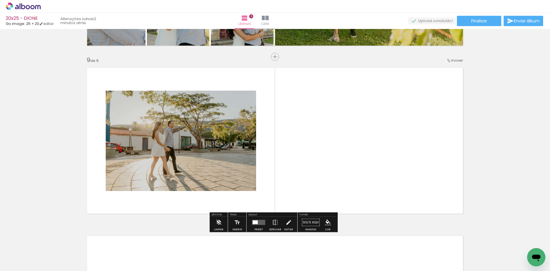
scroll to position [1334, 0]
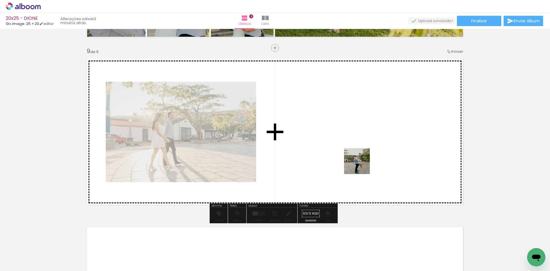
drag, startPoint x: 390, startPoint y: 248, endPoint x: 361, endPoint y: 165, distance: 87.1
click at [361, 165] on quentale-workspace at bounding box center [275, 135] width 550 height 271
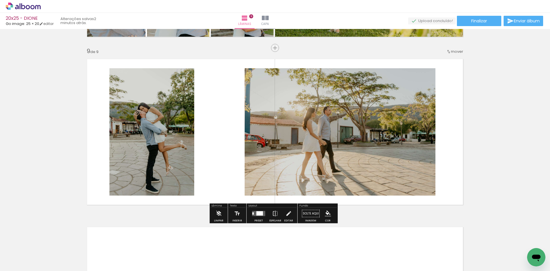
drag, startPoint x: 410, startPoint y: 188, endPoint x: 427, endPoint y: 246, distance: 60.3
click at [388, 156] on quentale-workspace at bounding box center [275, 135] width 550 height 271
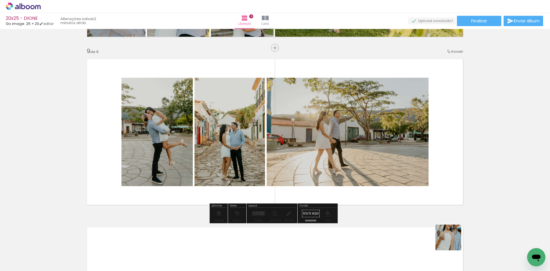
drag, startPoint x: 453, startPoint y: 242, endPoint x: 483, endPoint y: 244, distance: 30.2
click at [397, 163] on quentale-workspace at bounding box center [275, 135] width 550 height 271
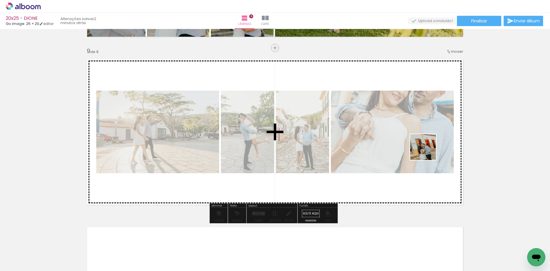
drag, startPoint x: 443, startPoint y: 168, endPoint x: 519, endPoint y: 243, distance: 106.8
click at [425, 150] on quentale-workspace at bounding box center [275, 135] width 550 height 271
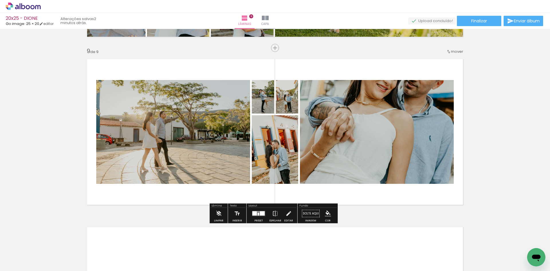
drag, startPoint x: 521, startPoint y: 253, endPoint x: 479, endPoint y: 258, distance: 42.5
click at [420, 178] on quentale-workspace at bounding box center [275, 135] width 550 height 271
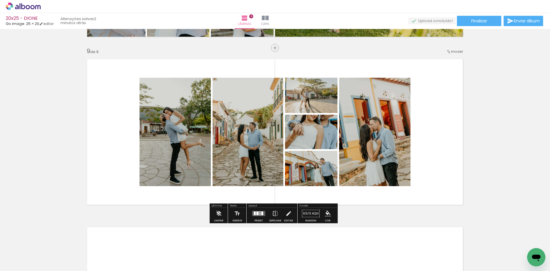
scroll to position [0, 1423]
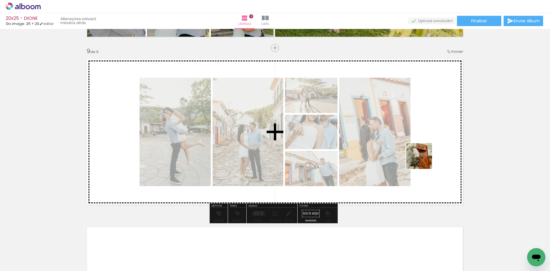
drag, startPoint x: 430, startPoint y: 251, endPoint x: 422, endPoint y: 159, distance: 92.3
click at [423, 159] on quentale-workspace at bounding box center [275, 135] width 550 height 271
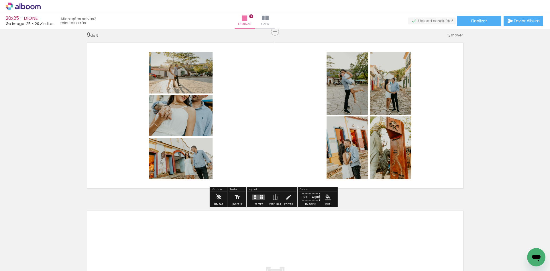
scroll to position [1334, 0]
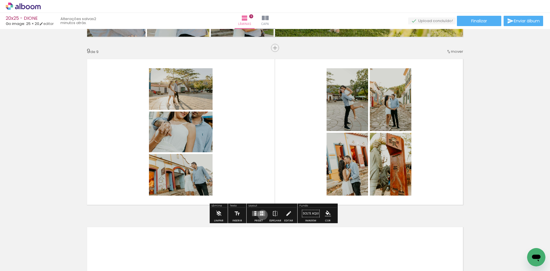
click at [262, 215] on div at bounding box center [262, 214] width 1 height 2
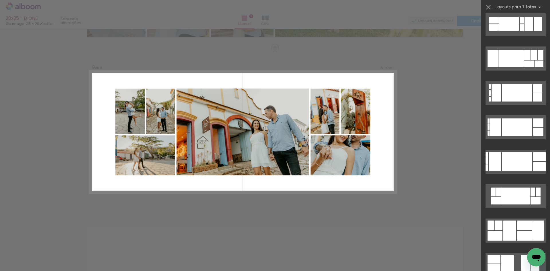
scroll to position [372, 0]
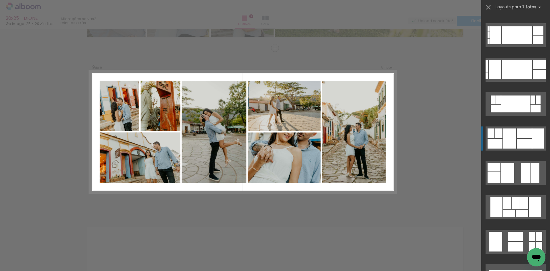
click at [524, 136] on div at bounding box center [524, 133] width 15 height 10
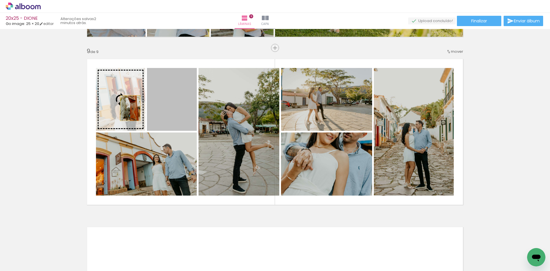
drag, startPoint x: 166, startPoint y: 111, endPoint x: 128, endPoint y: 108, distance: 38.3
click at [0, 0] on slot at bounding box center [0, 0] width 0 height 0
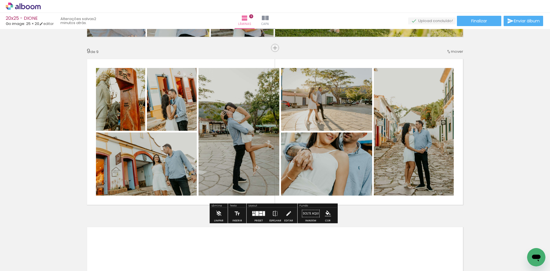
drag, startPoint x: 118, startPoint y: 110, endPoint x: 221, endPoint y: 120, distance: 103.4
click at [0, 0] on slot at bounding box center [0, 0] width 0 height 0
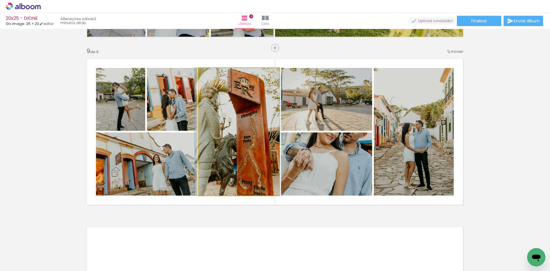
drag, startPoint x: 233, startPoint y: 147, endPoint x: 231, endPoint y: 136, distance: 11.0
drag, startPoint x: 232, startPoint y: 138, endPoint x: 226, endPoint y: 138, distance: 6.0
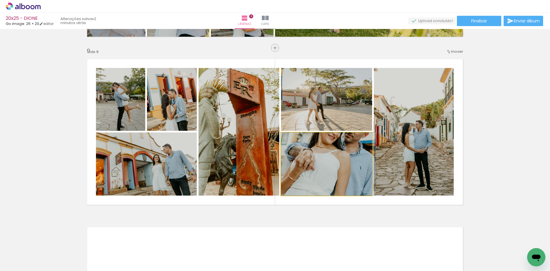
drag, startPoint x: 309, startPoint y: 160, endPoint x: 315, endPoint y: 174, distance: 15.9
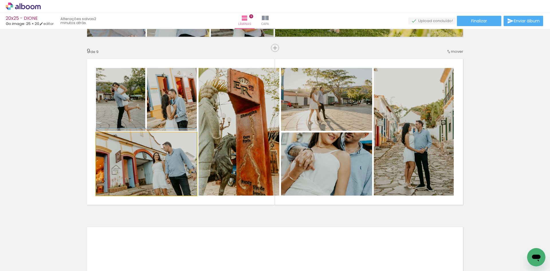
drag, startPoint x: 153, startPoint y: 169, endPoint x: 153, endPoint y: 162, distance: 7.2
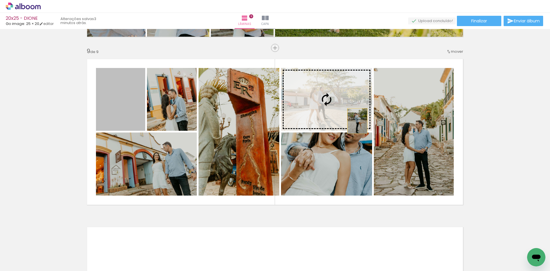
drag, startPoint x: 128, startPoint y: 103, endPoint x: 384, endPoint y: 127, distance: 257.0
click at [0, 0] on slot at bounding box center [0, 0] width 0 height 0
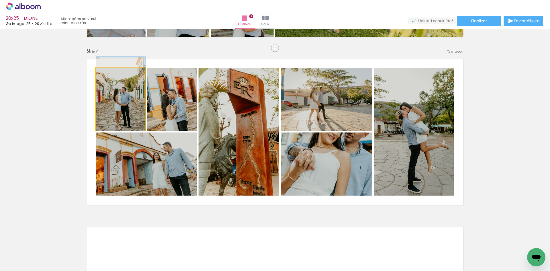
drag, startPoint x: 107, startPoint y: 109, endPoint x: 108, endPoint y: 98, distance: 10.9
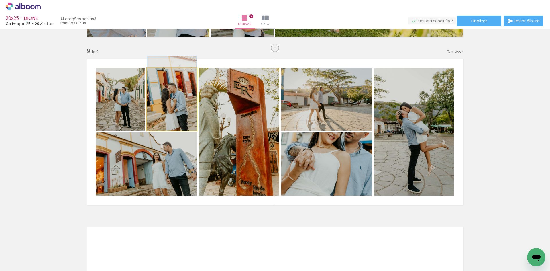
drag, startPoint x: 177, startPoint y: 118, endPoint x: 178, endPoint y: 109, distance: 9.2
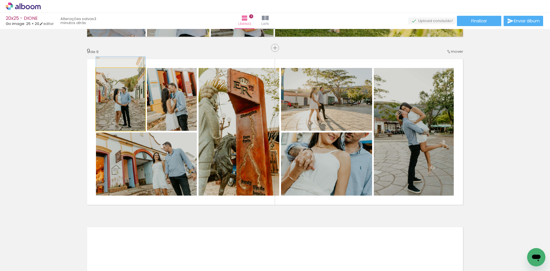
drag, startPoint x: 127, startPoint y: 115, endPoint x: 126, endPoint y: 109, distance: 6.1
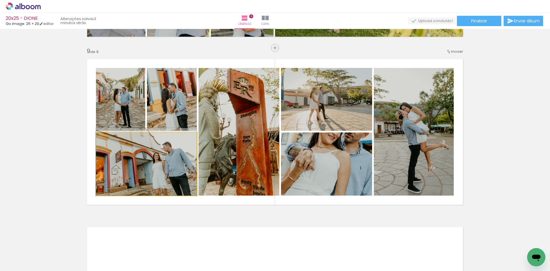
drag, startPoint x: 162, startPoint y: 177, endPoint x: 156, endPoint y: 169, distance: 9.7
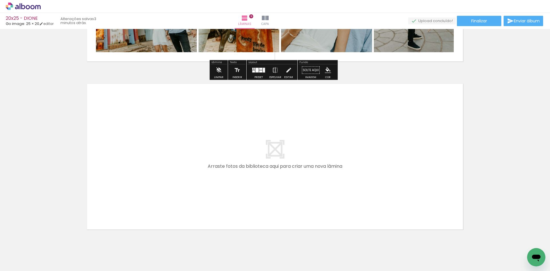
drag, startPoint x: 464, startPoint y: 256, endPoint x: 465, endPoint y: 240, distance: 16.1
click at [385, 189] on quentale-workspace at bounding box center [275, 135] width 550 height 271
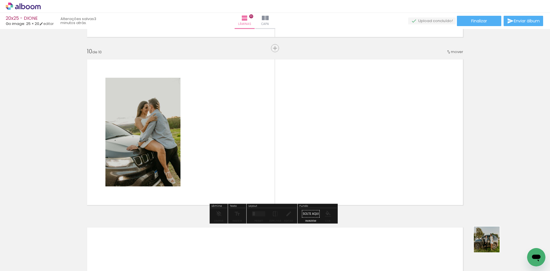
scroll to position [1502, 0]
drag, startPoint x: 496, startPoint y: 253, endPoint x: 468, endPoint y: 207, distance: 53.6
click at [407, 177] on quentale-workspace at bounding box center [275, 135] width 550 height 271
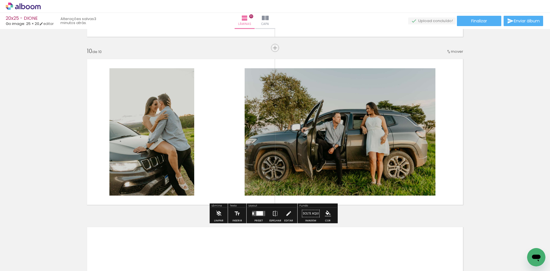
drag, startPoint x: 530, startPoint y: 246, endPoint x: 354, endPoint y: 170, distance: 192.0
click at [391, 168] on quentale-workspace at bounding box center [275, 135] width 550 height 271
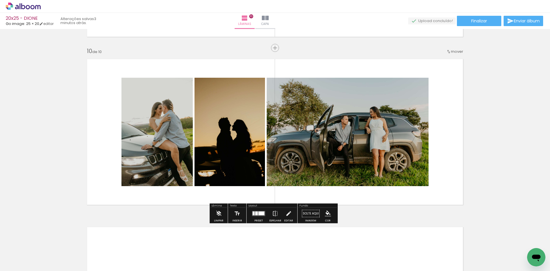
click at [257, 215] on quentale-layouter at bounding box center [258, 213] width 13 height 5
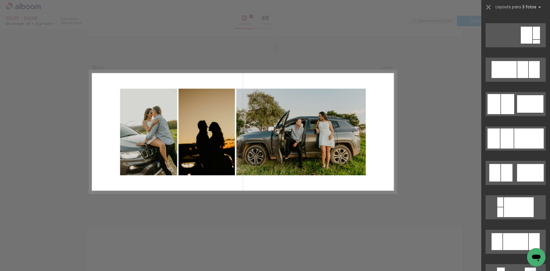
scroll to position [0, 0]
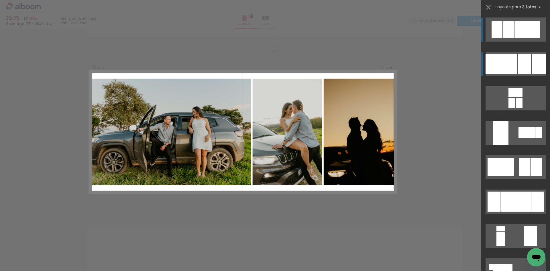
click at [511, 66] on div at bounding box center [502, 64] width 32 height 21
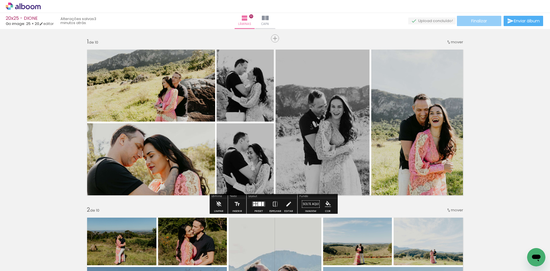
click at [468, 21] on paper-button "Finalizar" at bounding box center [479, 21] width 44 height 10
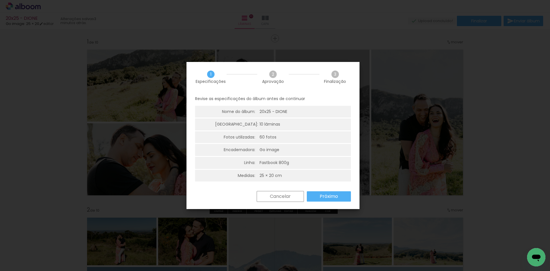
click at [0, 0] on slot "Próximo" at bounding box center [0, 0] width 0 height 0
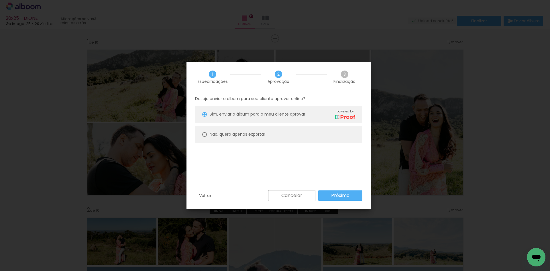
click at [297, 138] on paper-radio-button "Não, quero apenas exportar" at bounding box center [278, 134] width 167 height 17
type paper-radio-button "on"
click at [0, 0] on slot "Próximo" at bounding box center [0, 0] width 0 height 0
type input "Alta, 300 DPI"
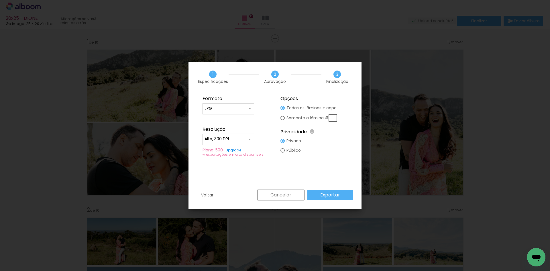
click at [0, 0] on slot "Exportar" at bounding box center [0, 0] width 0 height 0
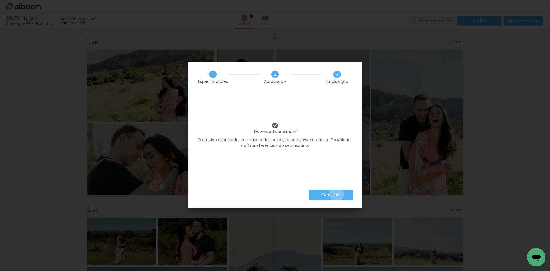
click at [0, 0] on slot "Concluir" at bounding box center [0, 0] width 0 height 0
